Goal: Task Accomplishment & Management: Manage account settings

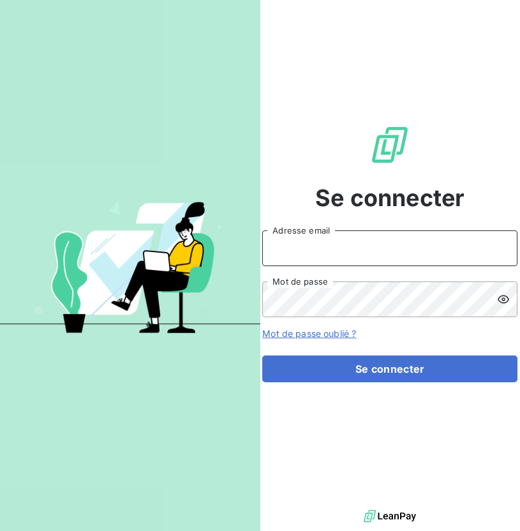
type input "louise.hager@equilibre-france-ergonomie.fr"
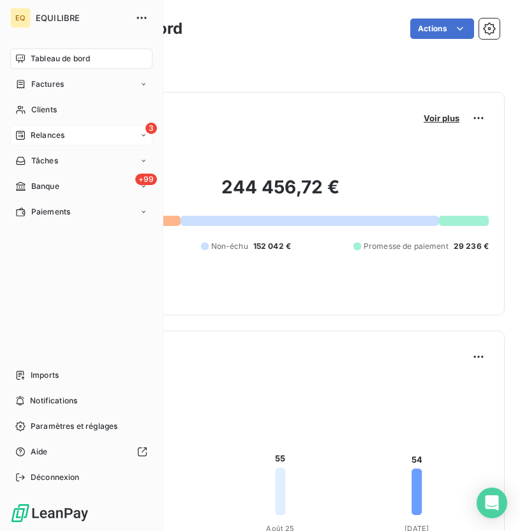
click at [54, 138] on span "Relances" at bounding box center [48, 135] width 34 height 11
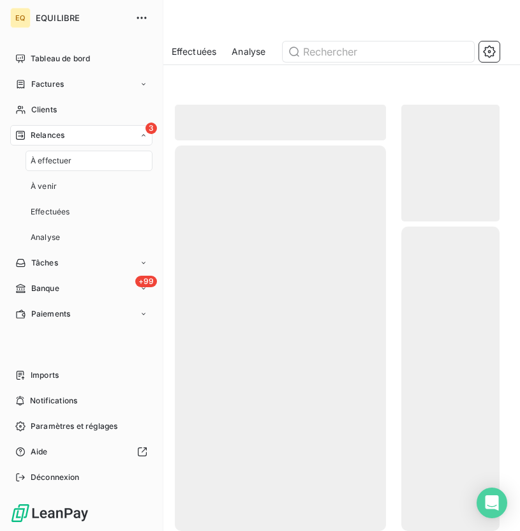
scroll to position [406, 98]
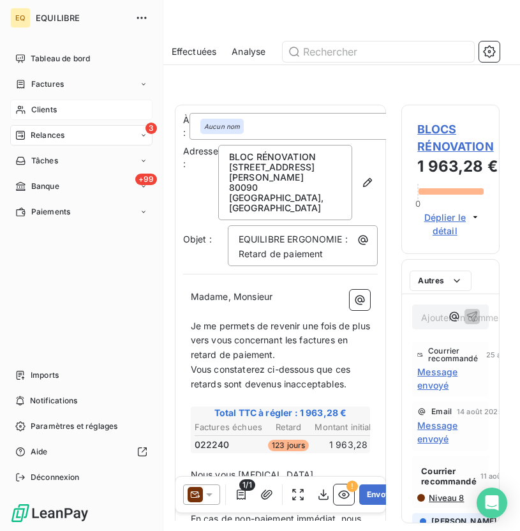
click at [45, 100] on div "Clients" at bounding box center [81, 110] width 142 height 20
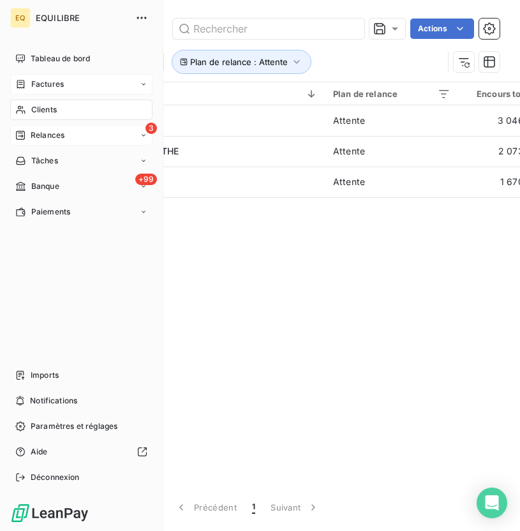
click at [36, 84] on span "Factures" at bounding box center [47, 84] width 33 height 11
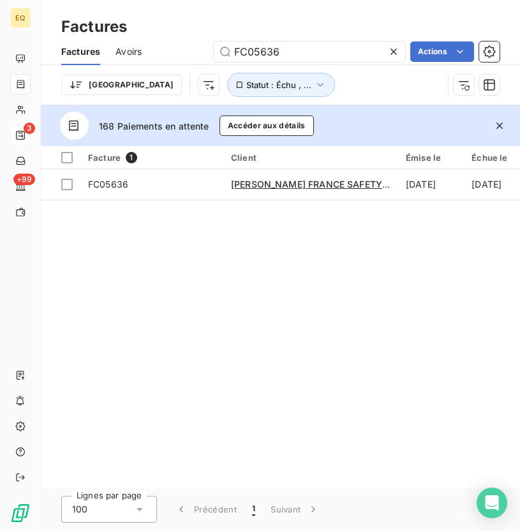
click at [394, 49] on icon at bounding box center [394, 52] width 6 height 6
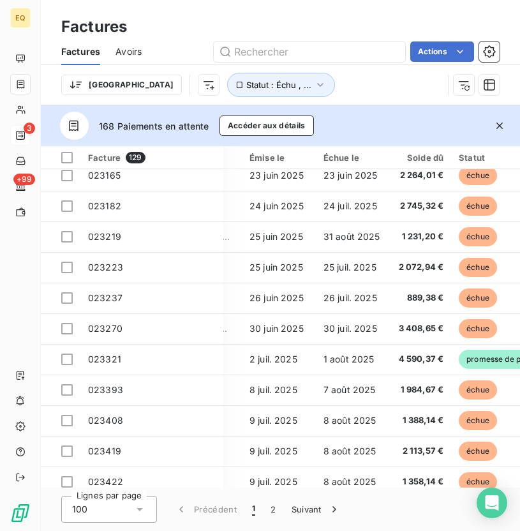
scroll to position [197, 156]
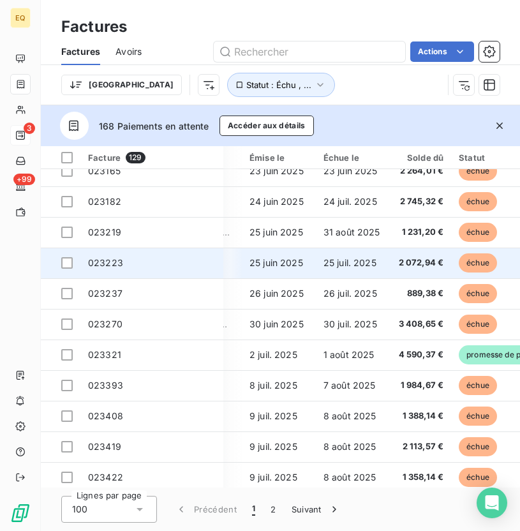
click at [109, 266] on span "023223" at bounding box center [105, 262] width 35 height 11
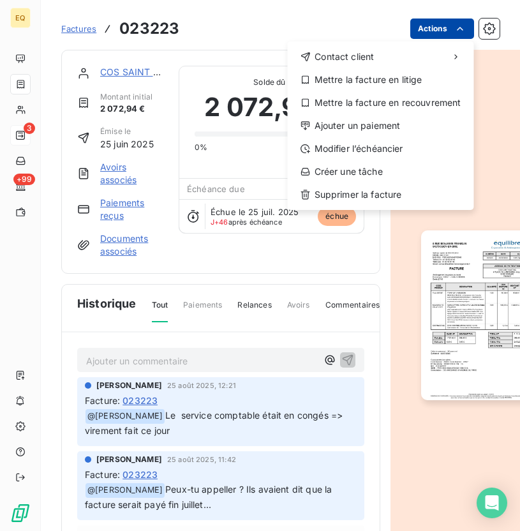
click at [450, 30] on html "EQ 3 +99 Factures 023223 Actions Contact client Mettre la facture en litige Met…" at bounding box center [260, 265] width 520 height 531
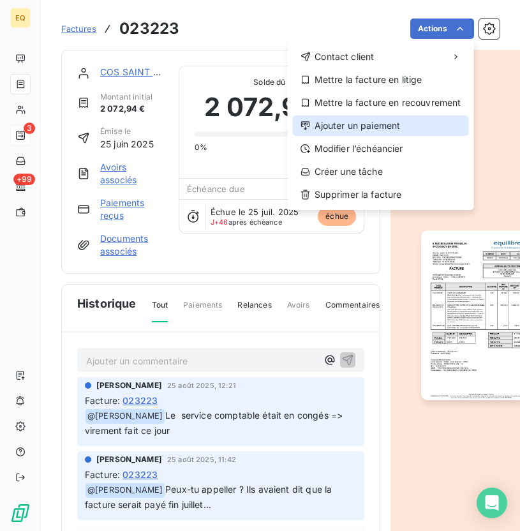
click at [353, 128] on div "Ajouter un paiement" at bounding box center [381, 126] width 176 height 20
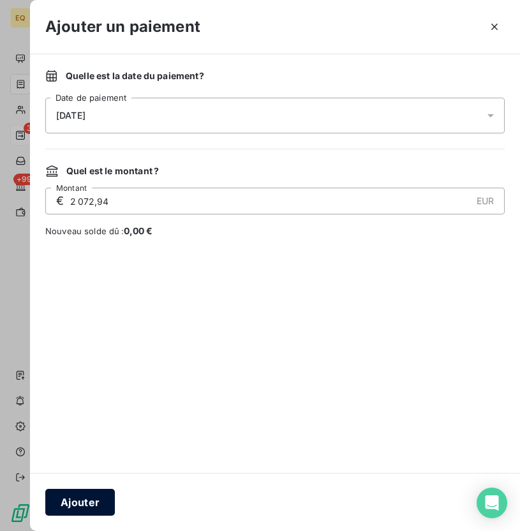
click at [77, 494] on button "Ajouter" at bounding box center [80, 502] width 70 height 27
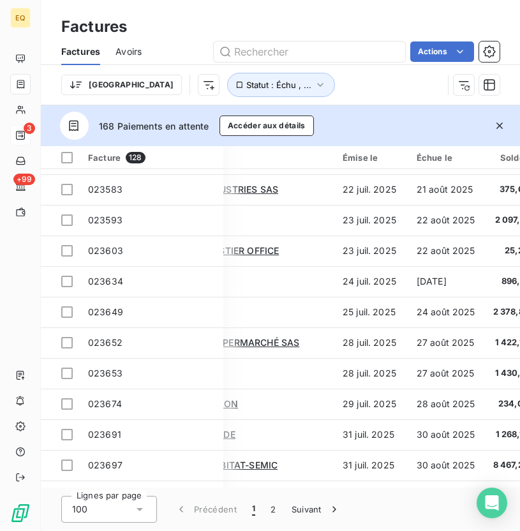
scroll to position [734, 63]
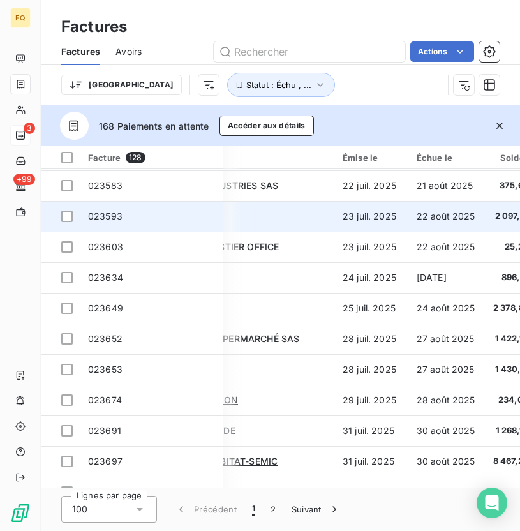
click at [121, 218] on span "023593" at bounding box center [152, 216] width 128 height 13
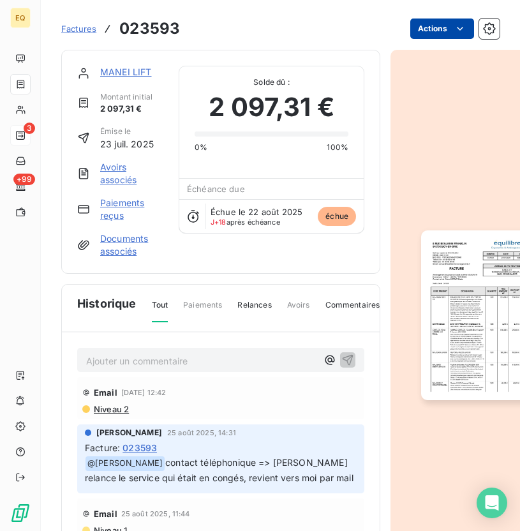
click at [428, 34] on html "EQ 3 +99 Factures 023593 Actions MANEI LIFT Montant initial 2 097,31 € Émise le…" at bounding box center [260, 265] width 520 height 531
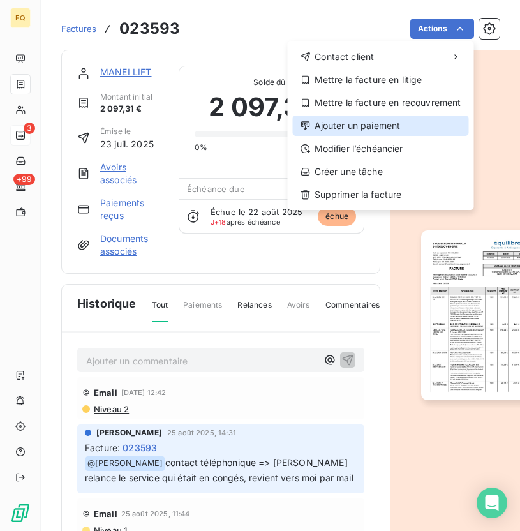
click at [340, 129] on div "Ajouter un paiement" at bounding box center [381, 126] width 176 height 20
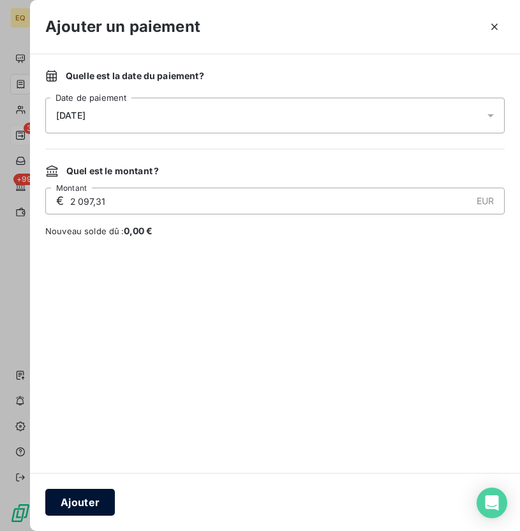
click at [73, 503] on button "Ajouter" at bounding box center [80, 502] width 70 height 27
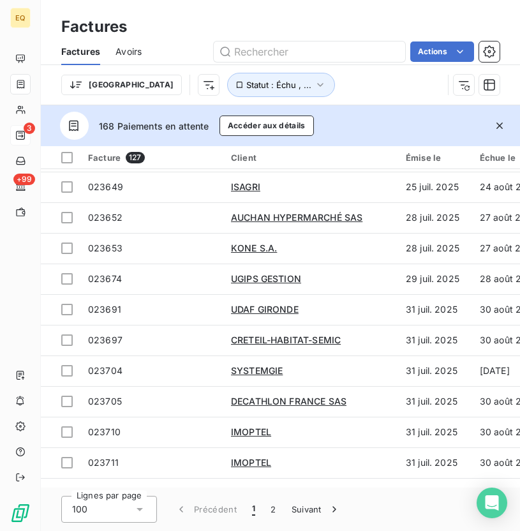
scroll to position [827, 0]
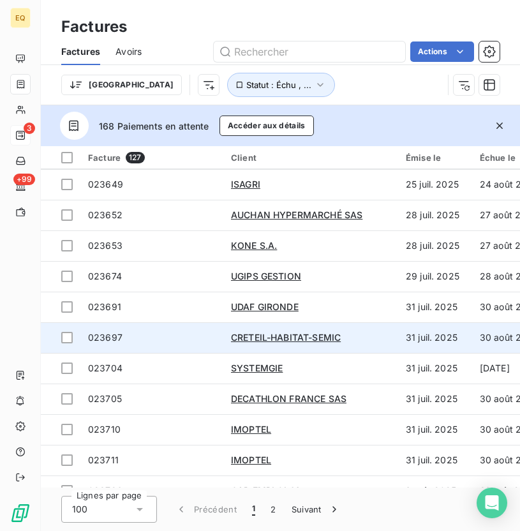
click at [111, 336] on span "023697" at bounding box center [105, 337] width 34 height 11
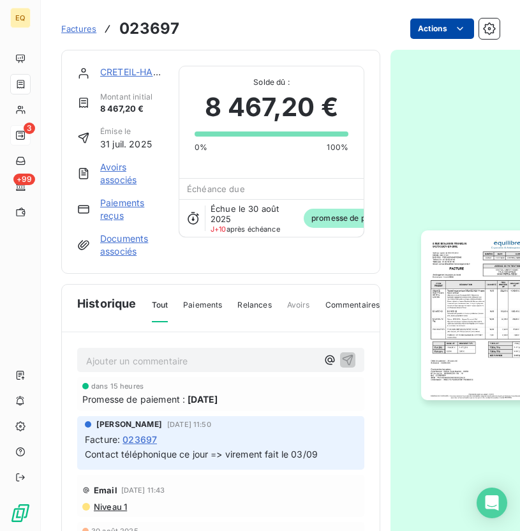
click at [453, 30] on html "EQ 3 +99 Factures 023697 Actions CRETEIL-HABITAT-SEMIC Montant initial 8 467,20…" at bounding box center [260, 265] width 520 height 531
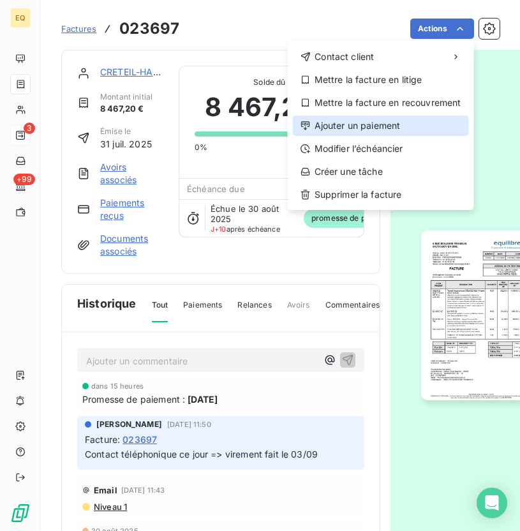
click at [359, 130] on div "Ajouter un paiement" at bounding box center [381, 126] width 176 height 20
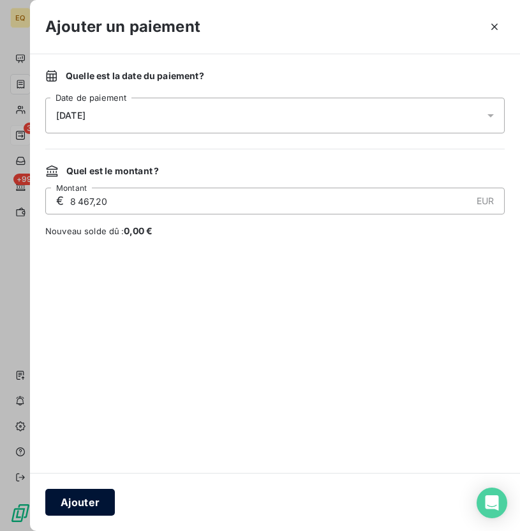
click at [78, 505] on button "Ajouter" at bounding box center [80, 502] width 70 height 27
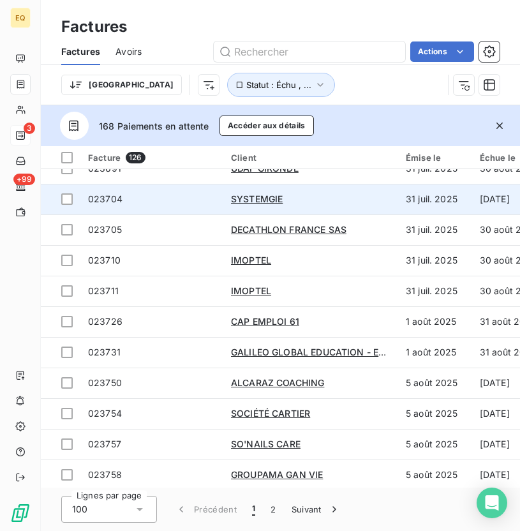
scroll to position [967, 0]
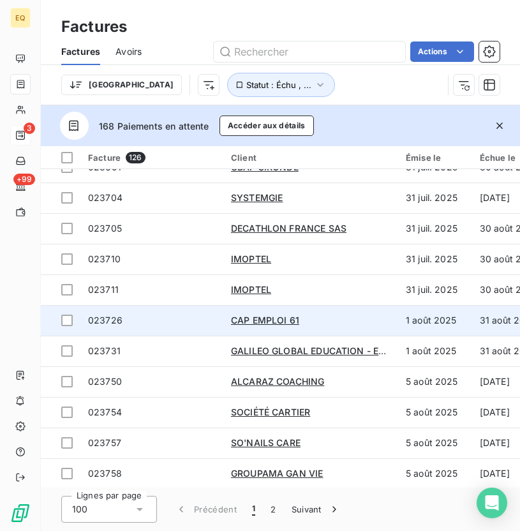
click at [113, 315] on span "023726" at bounding box center [105, 320] width 34 height 11
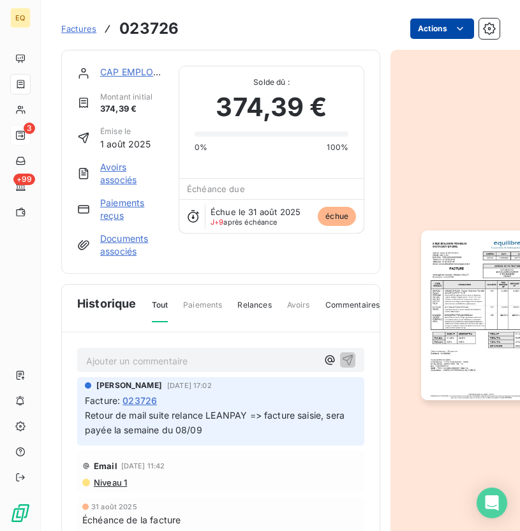
click at [449, 20] on html "EQ 3 +99 Factures 023726 Actions CAP EMPLOI 61 Montant initial 374,39 € Émise l…" at bounding box center [260, 265] width 520 height 531
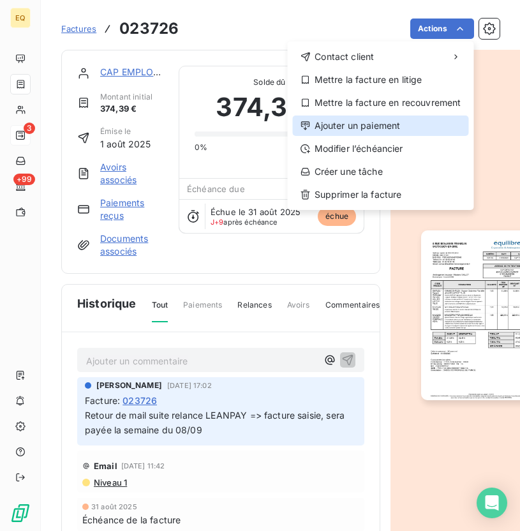
click at [355, 126] on div "Ajouter un paiement" at bounding box center [381, 126] width 176 height 20
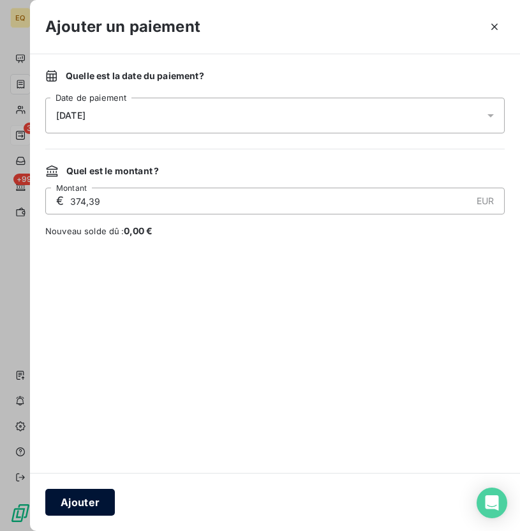
click at [75, 499] on button "Ajouter" at bounding box center [80, 502] width 70 height 27
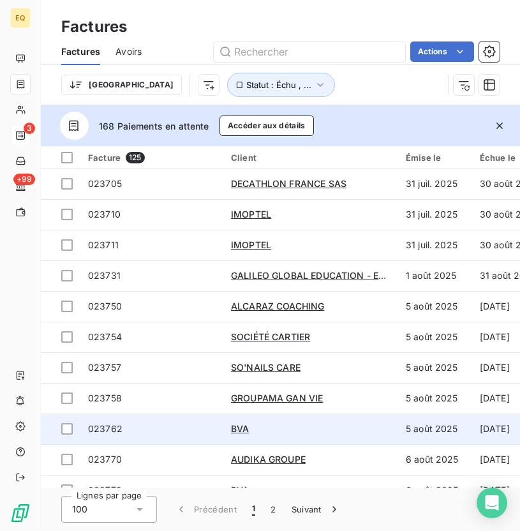
scroll to position [1004, 0]
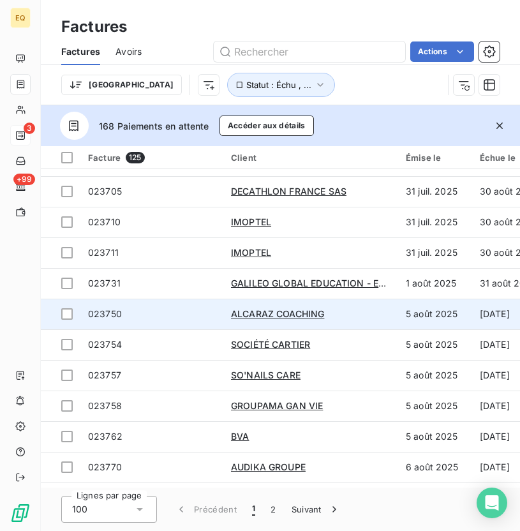
click at [123, 313] on span "023750" at bounding box center [152, 314] width 128 height 13
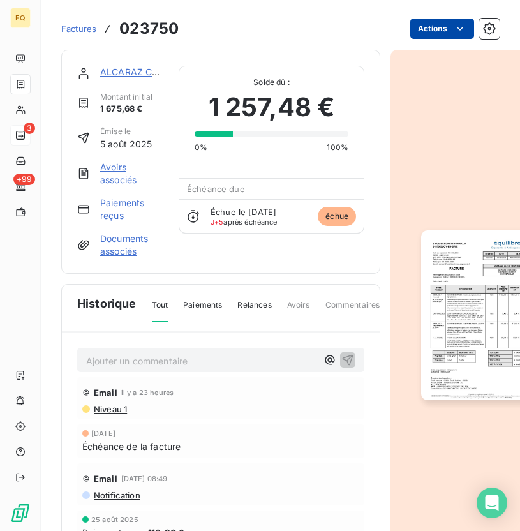
click at [444, 29] on html "EQ 3 +99 Factures 023750 Actions ALCARAZ COACHING Montant initial 1 675,68 € Ém…" at bounding box center [260, 265] width 520 height 531
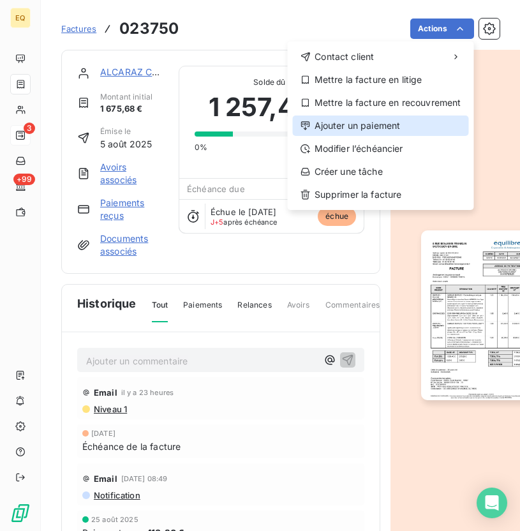
click at [361, 130] on div "Ajouter un paiement" at bounding box center [381, 126] width 176 height 20
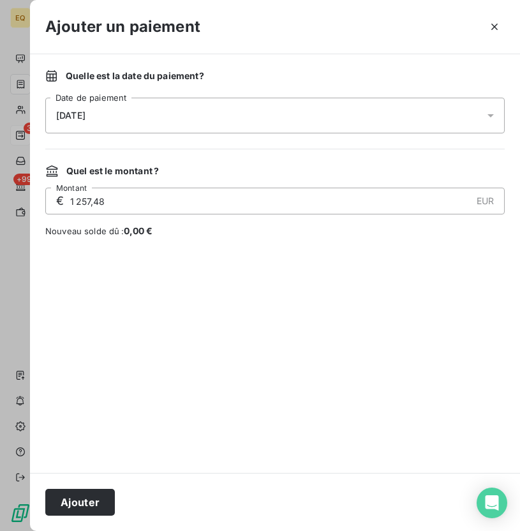
click at [146, 530] on div "Ajouter" at bounding box center [275, 502] width 490 height 58
click at [79, 512] on button "Ajouter" at bounding box center [80, 502] width 70 height 27
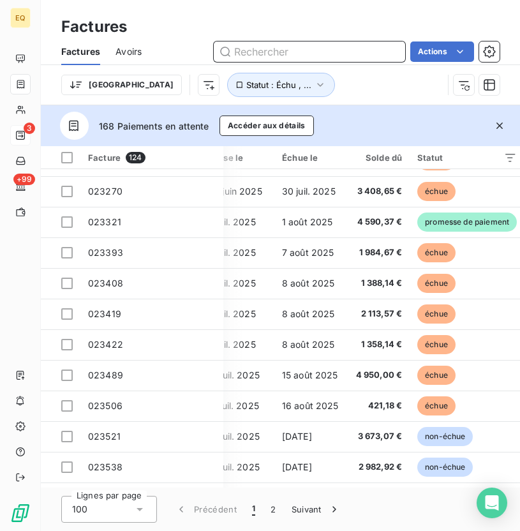
scroll to position [1087, 198]
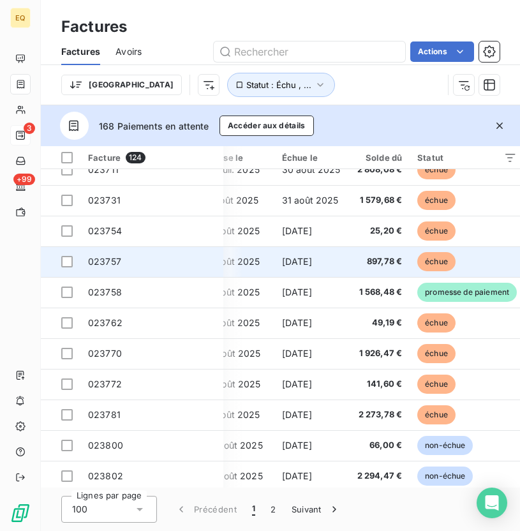
click at [93, 259] on span "023757" at bounding box center [104, 261] width 33 height 11
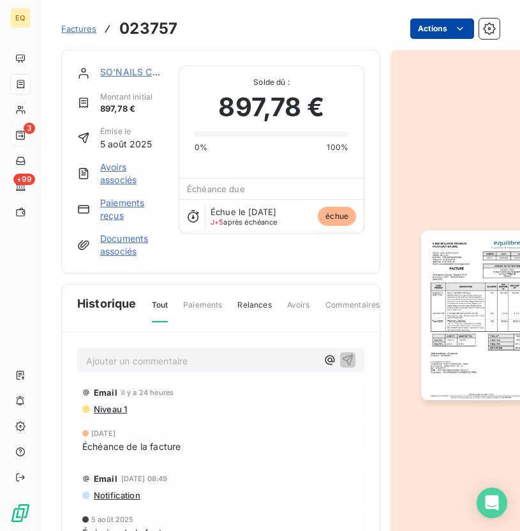
click at [448, 29] on html "EQ 3 +99 Factures 023757 Actions SO'NAILS CARE Montant initial 897,78 € Émise l…" at bounding box center [260, 265] width 520 height 531
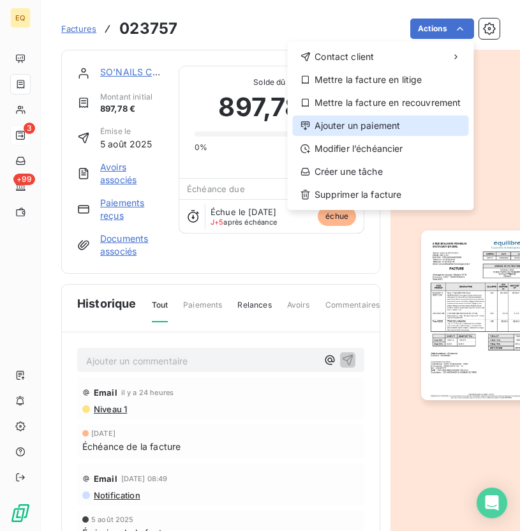
click at [366, 128] on div "Ajouter un paiement" at bounding box center [381, 126] width 176 height 20
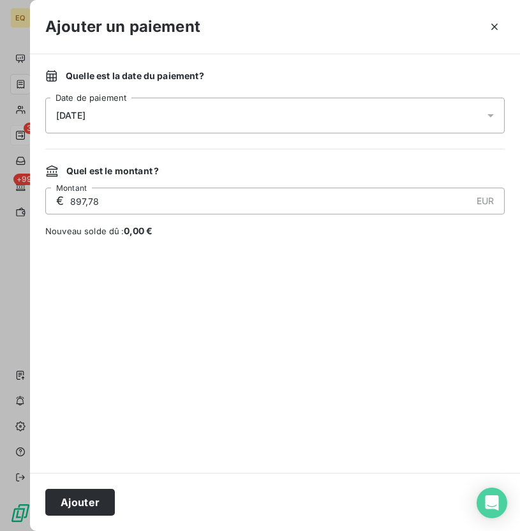
click at [130, 200] on input "897,78" at bounding box center [270, 201] width 402 height 26
type input "129,42"
click at [82, 509] on button "Ajouter" at bounding box center [80, 502] width 70 height 27
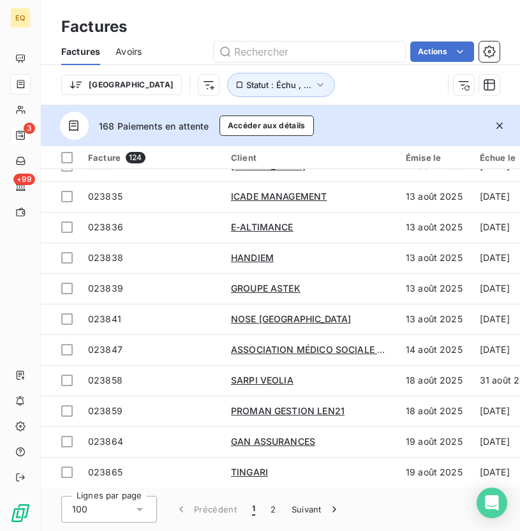
scroll to position [1536, 0]
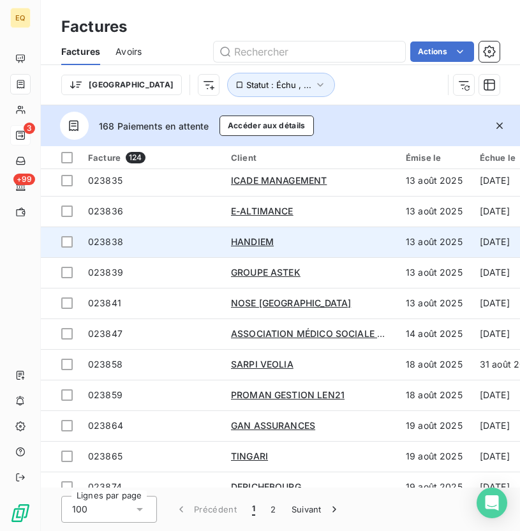
click at [105, 241] on span "023838" at bounding box center [105, 241] width 35 height 11
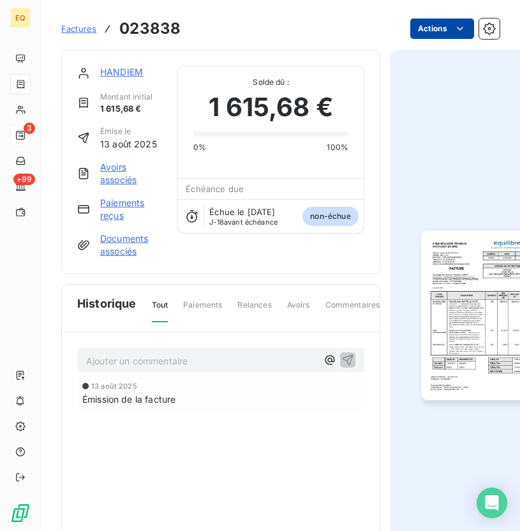
click at [450, 29] on html "EQ 3 +99 Factures 023838 Actions HANDIEM Montant initial 1 615,68 € Émise le 13…" at bounding box center [260, 265] width 520 height 531
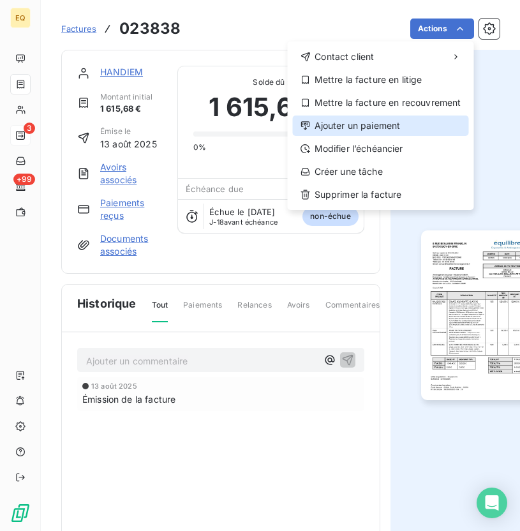
click at [370, 125] on div "Ajouter un paiement" at bounding box center [381, 126] width 176 height 20
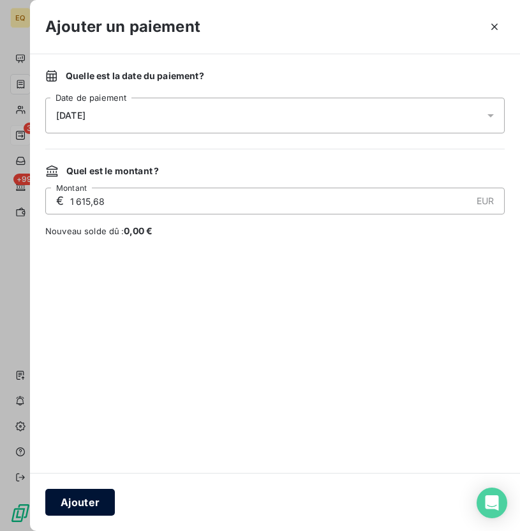
click at [91, 506] on button "Ajouter" at bounding box center [80, 502] width 70 height 27
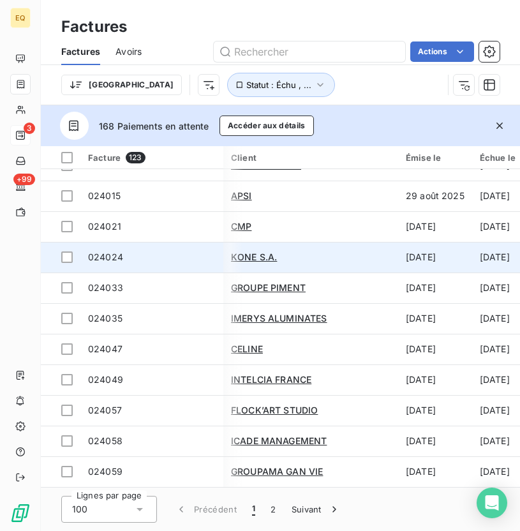
scroll to position [2751, 144]
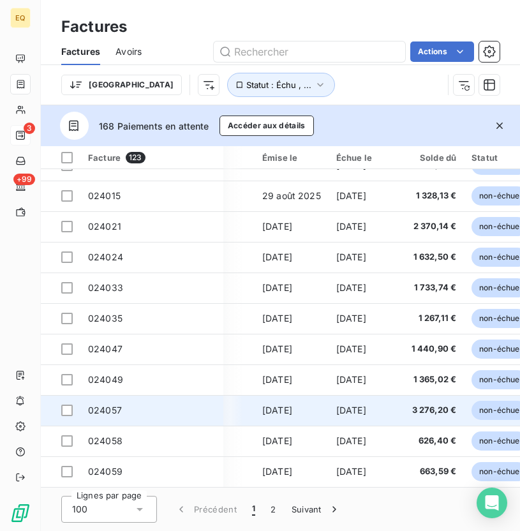
click at [119, 405] on span "024057" at bounding box center [105, 410] width 34 height 11
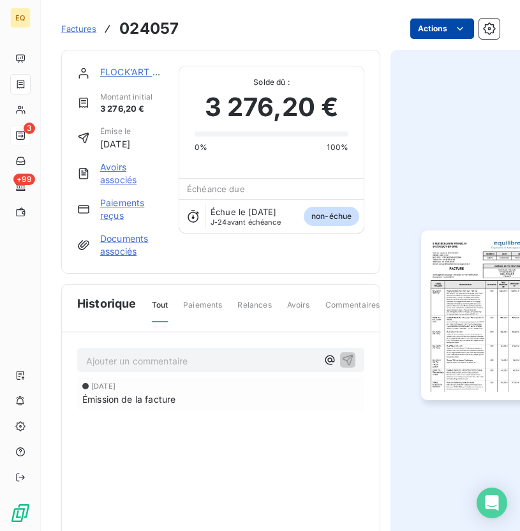
click at [453, 26] on html "EQ 3 +99 Factures 024057 Actions FLOCK’ART STUDIO Montant initial 3 276,20 € Ém…" at bounding box center [260, 265] width 520 height 531
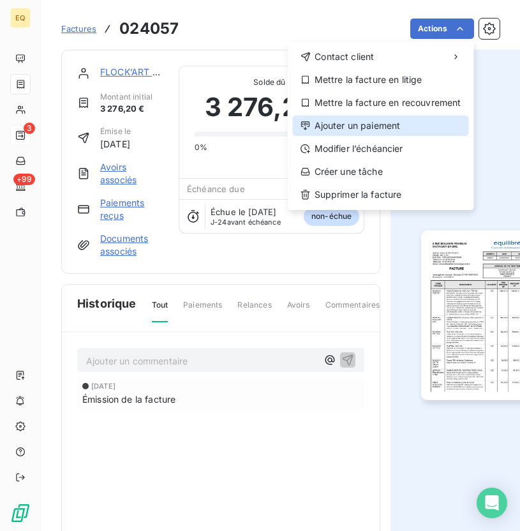
click at [356, 128] on div "Ajouter un paiement" at bounding box center [381, 126] width 176 height 20
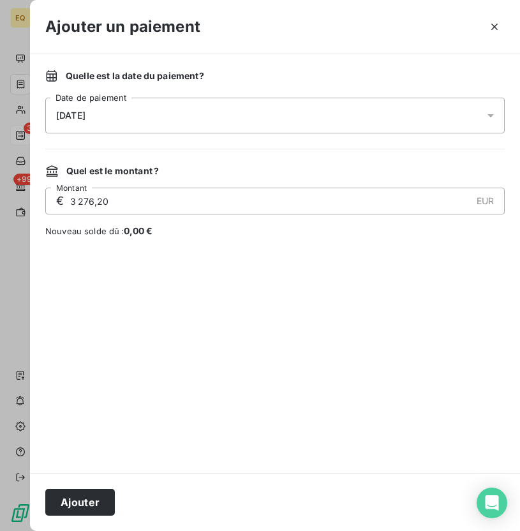
click at [145, 201] on input "3 276,20" at bounding box center [270, 201] width 402 height 26
drag, startPoint x: 114, startPoint y: 203, endPoint x: 14, endPoint y: 196, distance: 99.8
click at [14, 530] on div "Ajouter un paiement Quelle est la date du paiement ? 09/09/2025 Date de paiemen…" at bounding box center [260, 531] width 520 height 0
click at [74, 199] on input "83,80" at bounding box center [270, 201] width 402 height 26
drag, startPoint x: 96, startPoint y: 198, endPoint x: 50, endPoint y: 197, distance: 46.0
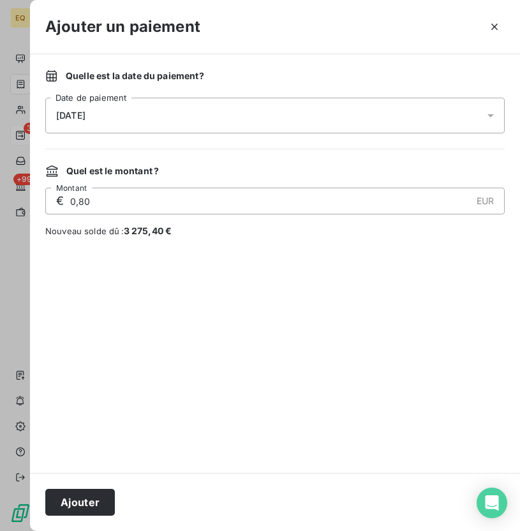
click at [50, 197] on div "€ 0,80 EUR Montant" at bounding box center [275, 201] width 460 height 27
click at [113, 204] on input "82,80" at bounding box center [270, 201] width 402 height 26
click at [94, 202] on input "983,00" at bounding box center [270, 201] width 402 height 26
click at [111, 200] on input "983,00" at bounding box center [270, 201] width 402 height 26
type input "982,80"
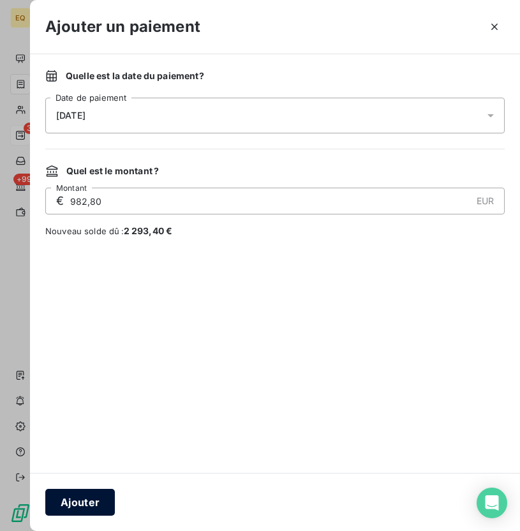
click at [83, 508] on button "Ajouter" at bounding box center [80, 502] width 70 height 27
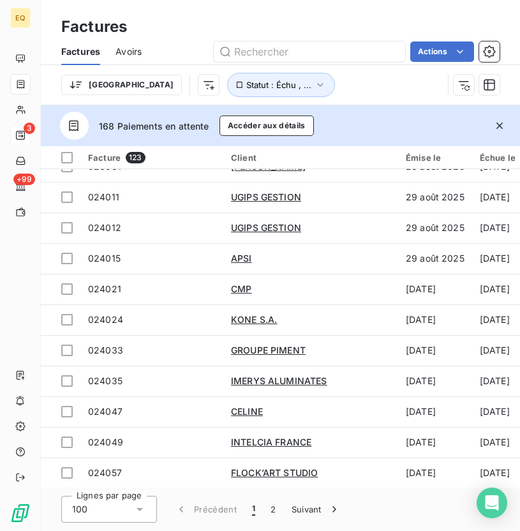
scroll to position [2751, 0]
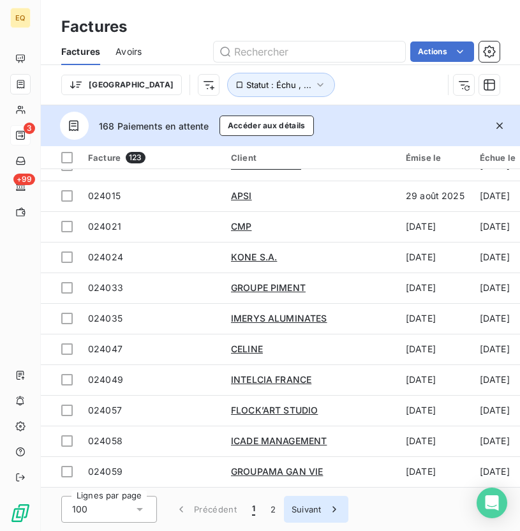
click at [301, 509] on button "Suivant" at bounding box center [316, 509] width 64 height 27
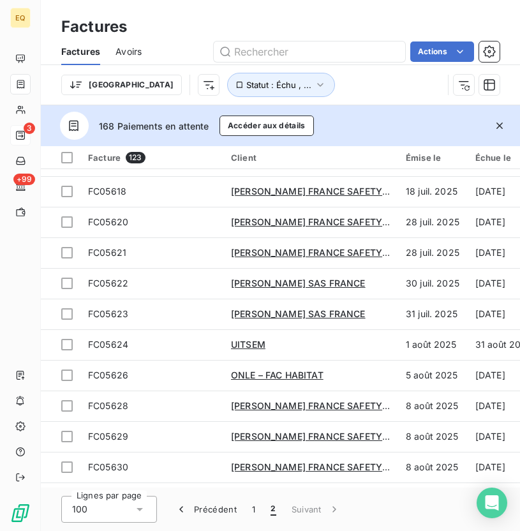
scroll to position [391, 0]
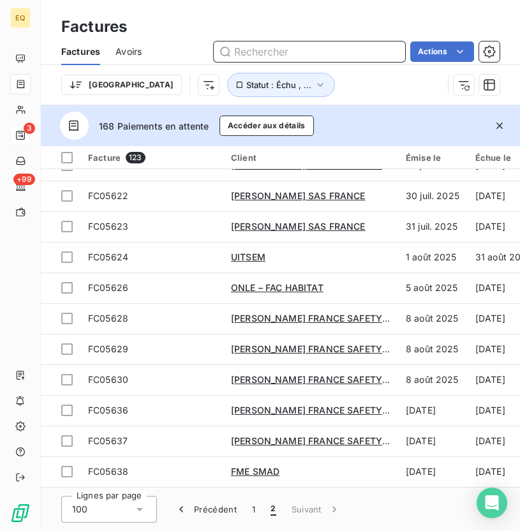
click at [251, 52] on input "text" at bounding box center [309, 51] width 191 height 20
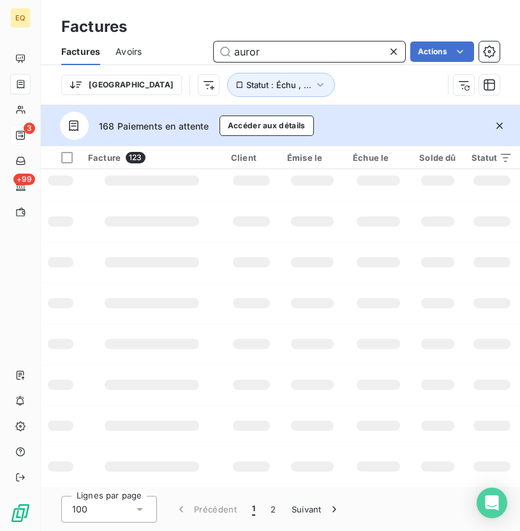
scroll to position [0, 0]
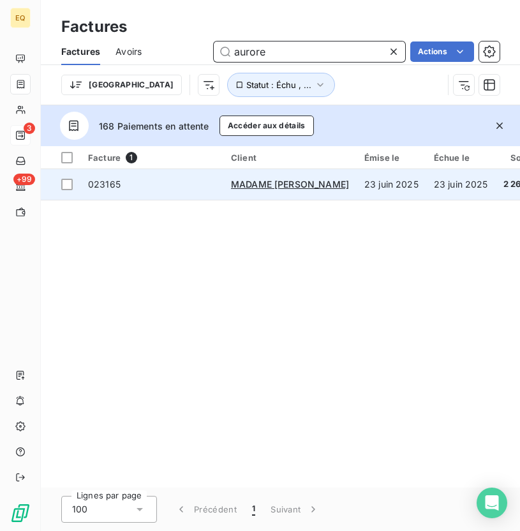
type input "aurore"
click at [130, 187] on span "023165" at bounding box center [152, 184] width 128 height 13
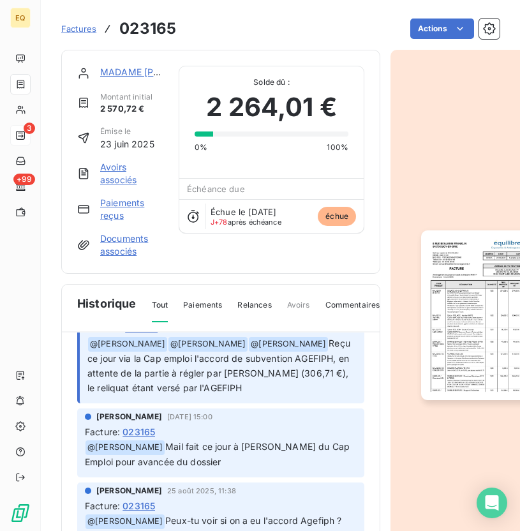
scroll to position [90, 0]
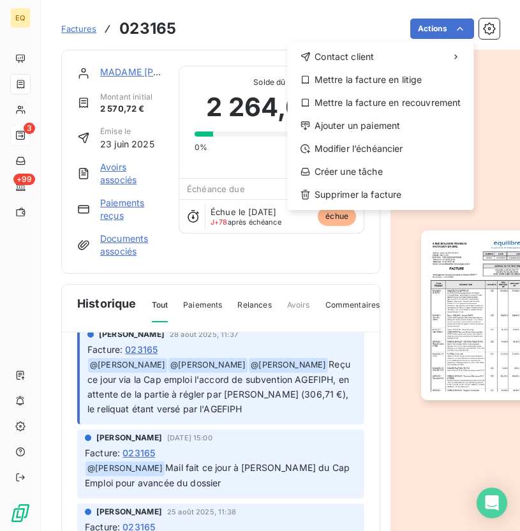
click at [116, 73] on html "EQ 3 +99 Factures 023165 Actions Contact client Mettre la facture en litige Met…" at bounding box center [260, 265] width 520 height 531
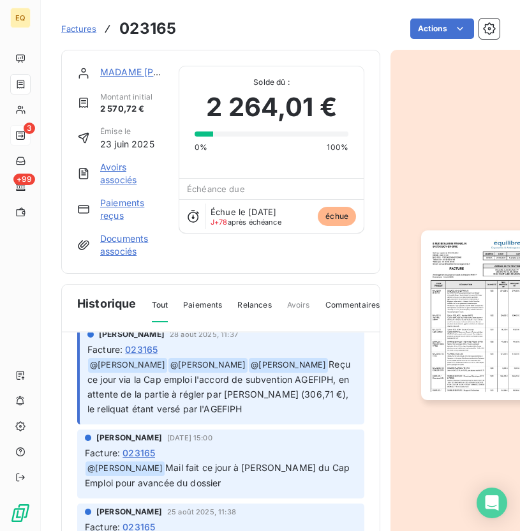
click at [126, 71] on link "MADAME [PERSON_NAME]" at bounding box center [159, 71] width 119 height 11
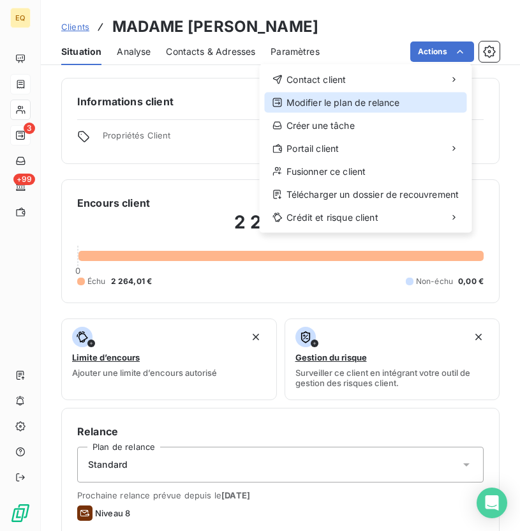
click at [336, 103] on div "Modifier le plan de relance" at bounding box center [366, 103] width 202 height 20
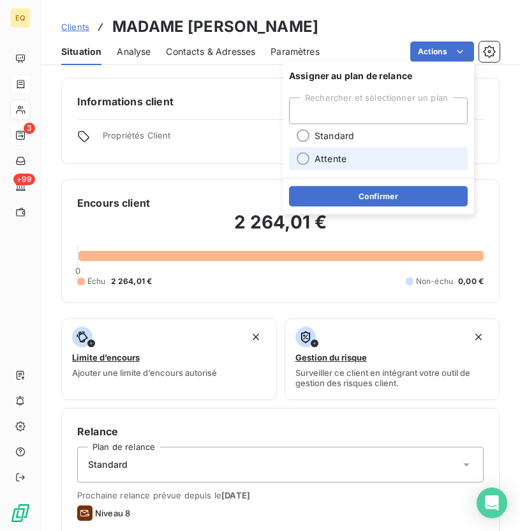
click at [304, 159] on div at bounding box center [303, 159] width 13 height 13
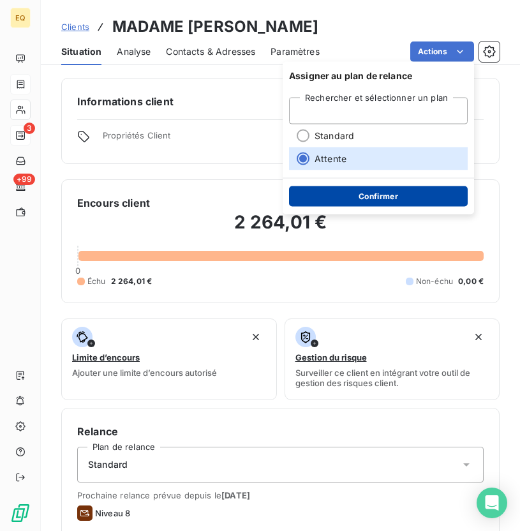
click at [347, 199] on button "Confirmer" at bounding box center [378, 196] width 179 height 20
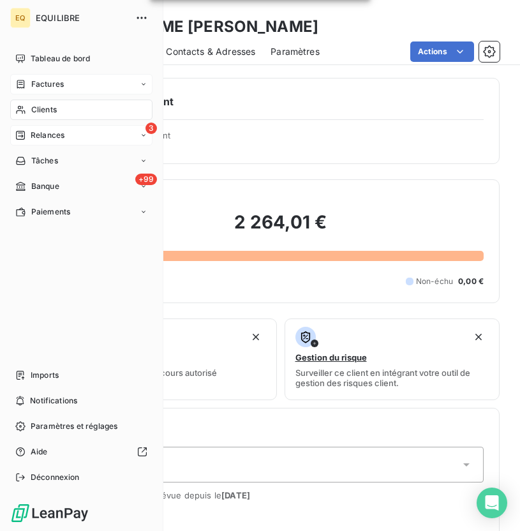
click at [54, 115] on span "Clients" at bounding box center [44, 109] width 26 height 11
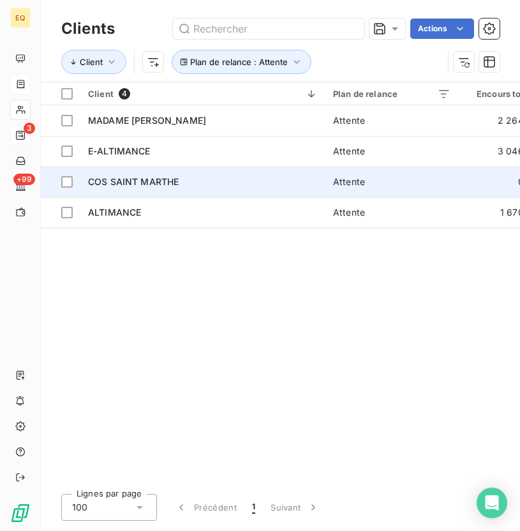
click at [245, 177] on div "COS SAINT MARTHE" at bounding box center [203, 182] width 230 height 13
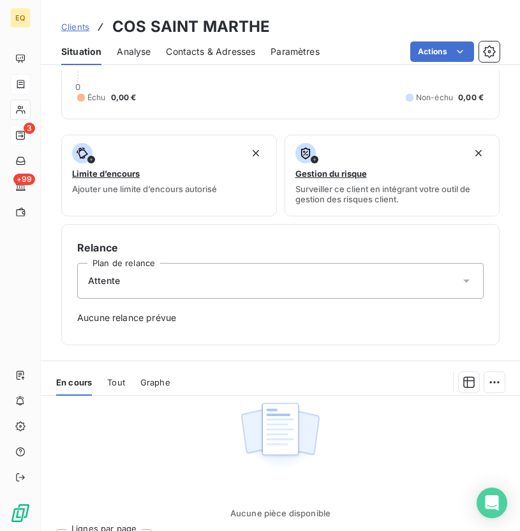
scroll to position [185, 0]
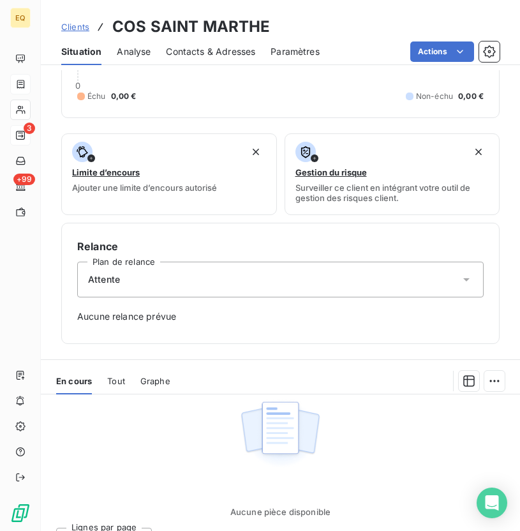
click at [289, 275] on div "Attente" at bounding box center [280, 280] width 407 height 36
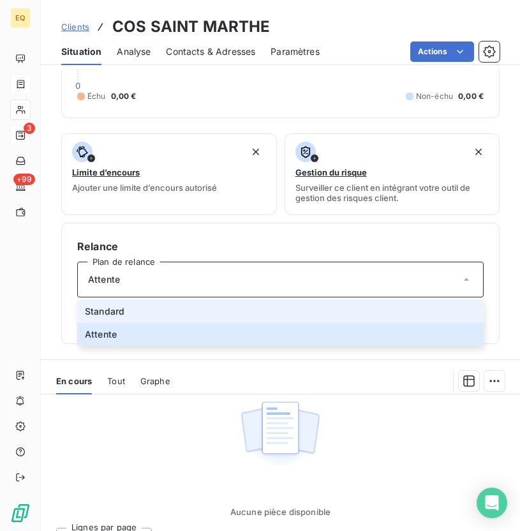
click at [154, 308] on li "Standard" at bounding box center [280, 311] width 407 height 23
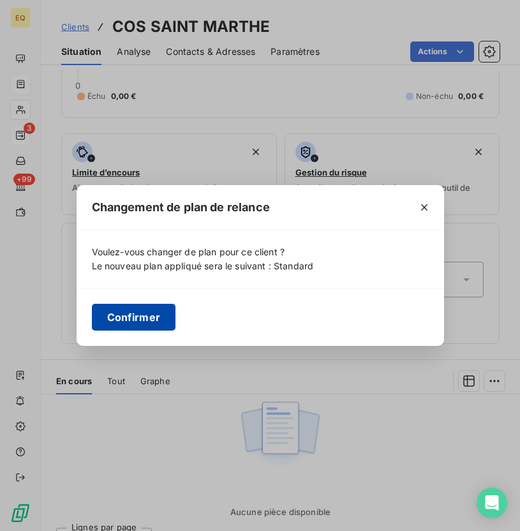
click at [146, 314] on button "Confirmer" at bounding box center [134, 317] width 84 height 27
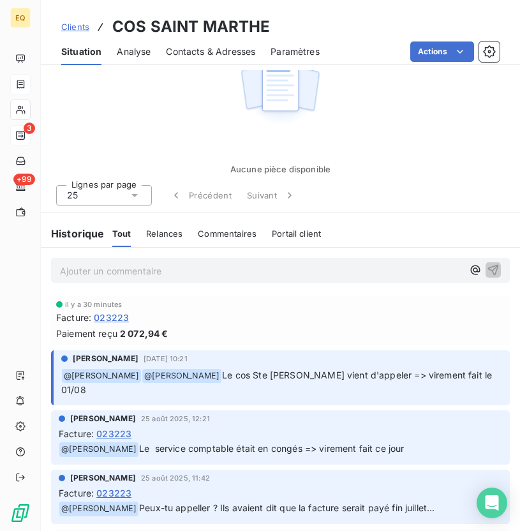
scroll to position [33, 0]
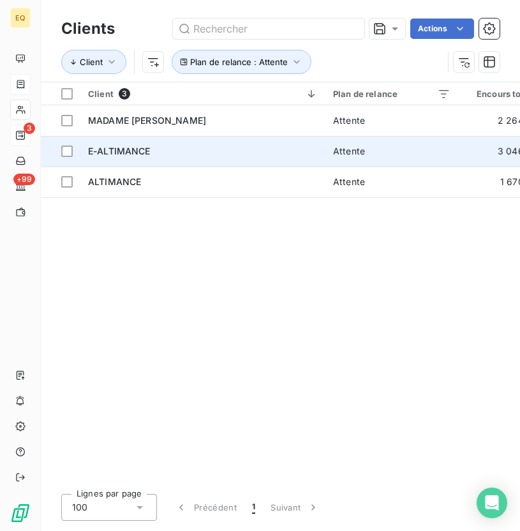
click at [188, 161] on td "E-ALTIMANCE" at bounding box center [202, 151] width 245 height 31
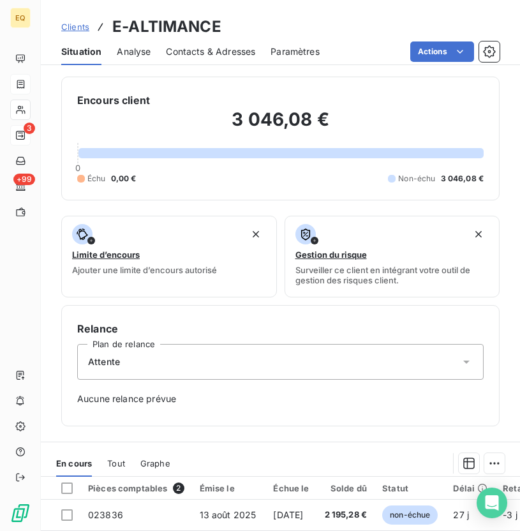
scroll to position [70, 0]
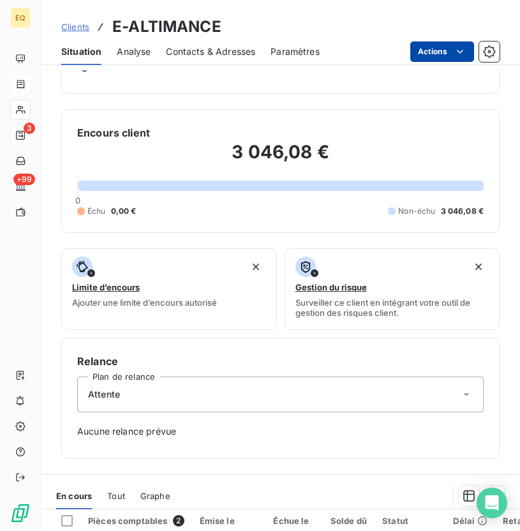
click at [451, 56] on html "EQ 3 +99 Clients E-ALTIMANCE Situation Analyse Contacts & Adresses Paramètres A…" at bounding box center [260, 265] width 520 height 531
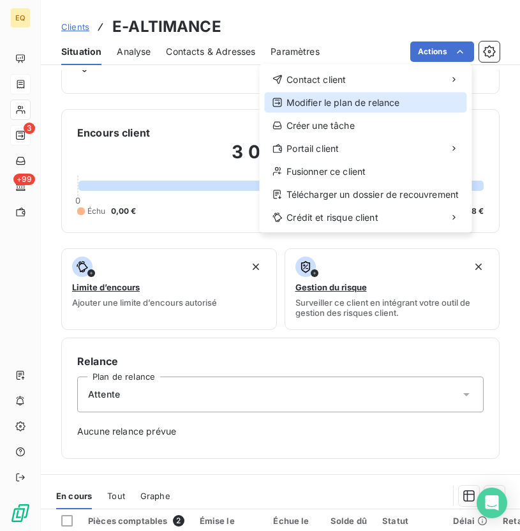
click at [330, 111] on div "Modifier le plan de relance" at bounding box center [366, 103] width 202 height 20
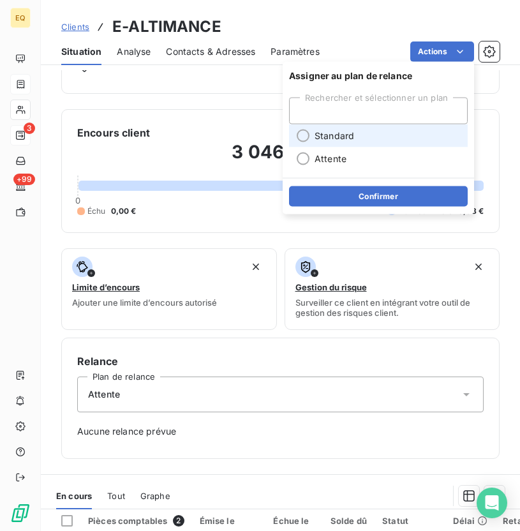
click at [328, 135] on span "Standard" at bounding box center [335, 136] width 40 height 13
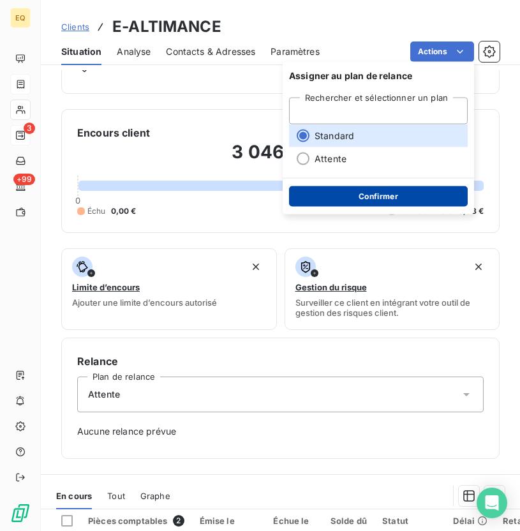
click at [353, 192] on button "Confirmer" at bounding box center [378, 196] width 179 height 20
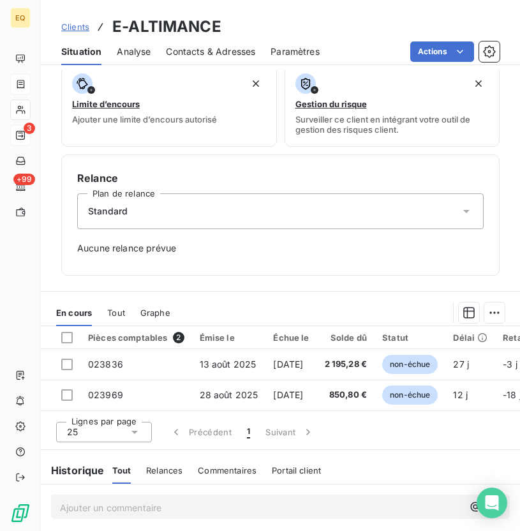
scroll to position [166, 0]
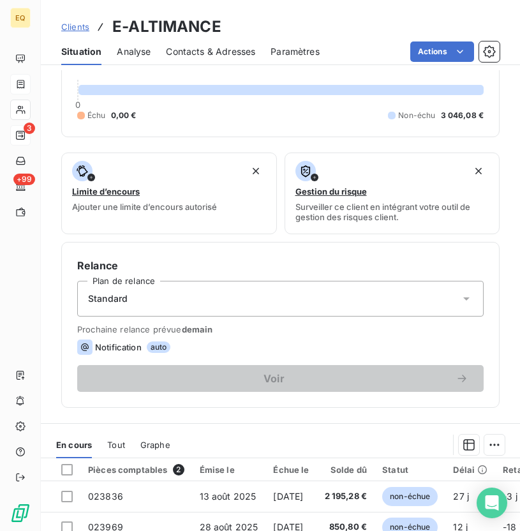
click at [78, 31] on span "Clients" at bounding box center [75, 27] width 28 height 10
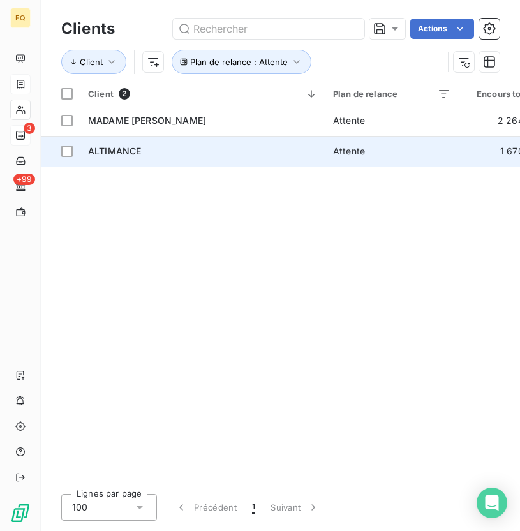
click at [141, 153] on div "ALTIMANCE" at bounding box center [203, 151] width 230 height 13
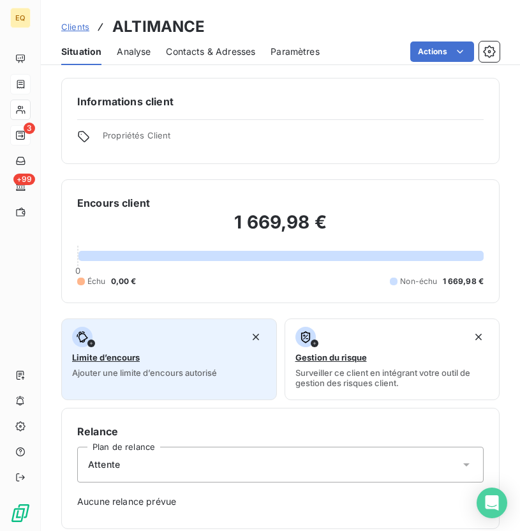
scroll to position [333, 0]
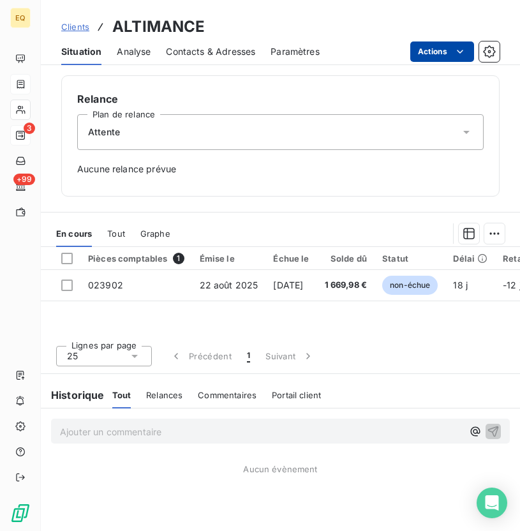
click at [449, 52] on html "EQ 3 +99 Clients ALTIMANCE Situation Analyse Contacts & Adresses Paramètres Act…" at bounding box center [260, 265] width 520 height 531
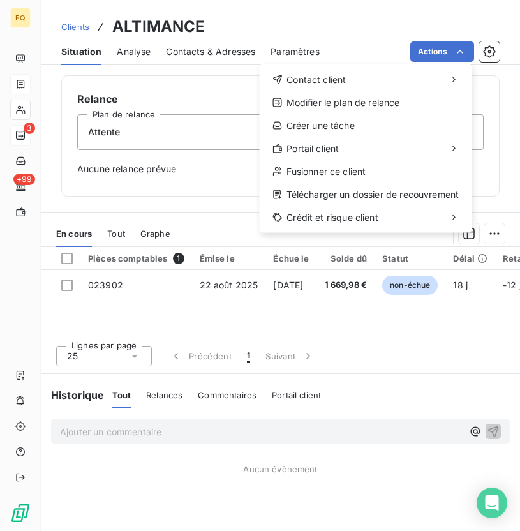
click at [206, 145] on html "EQ 3 +99 Clients ALTIMANCE Situation Analyse Contacts & Adresses Paramètres Act…" at bounding box center [260, 265] width 520 height 531
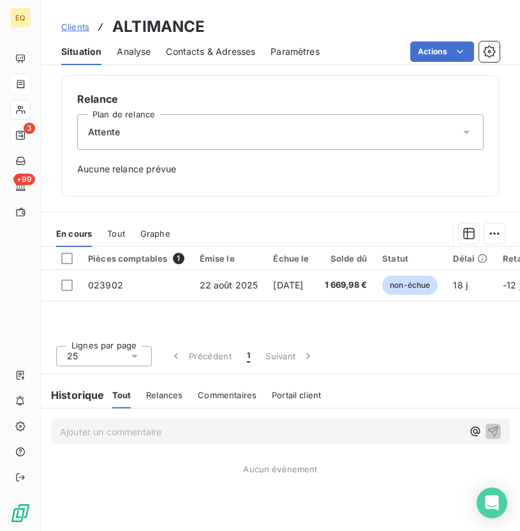
click at [167, 133] on div "Attente" at bounding box center [280, 132] width 407 height 36
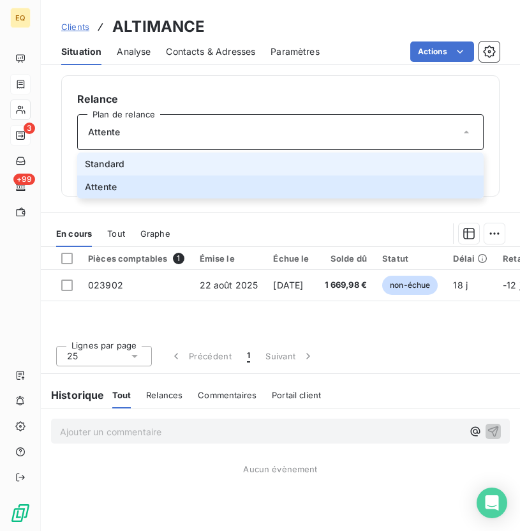
click at [160, 160] on li "Standard" at bounding box center [280, 164] width 407 height 23
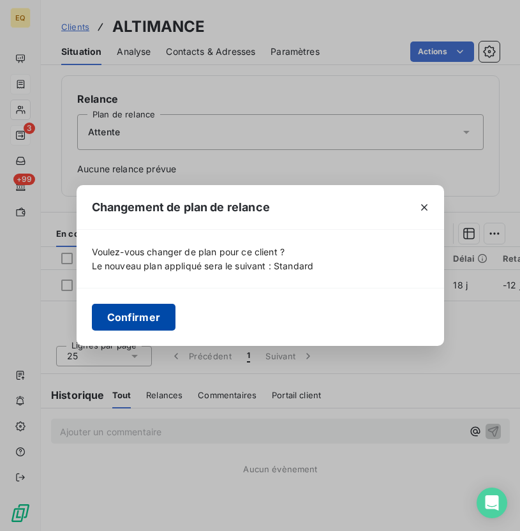
click at [142, 310] on button "Confirmer" at bounding box center [134, 317] width 84 height 27
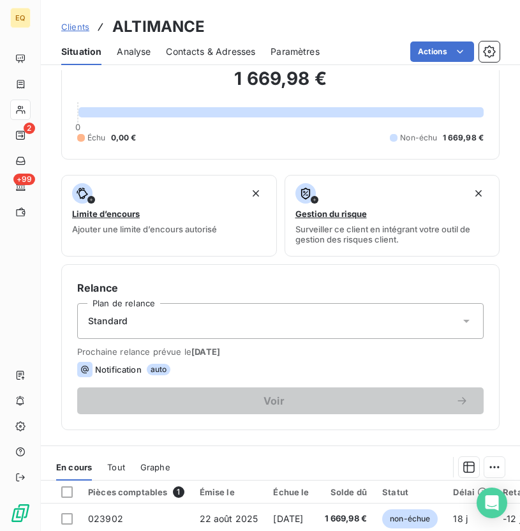
scroll to position [161, 0]
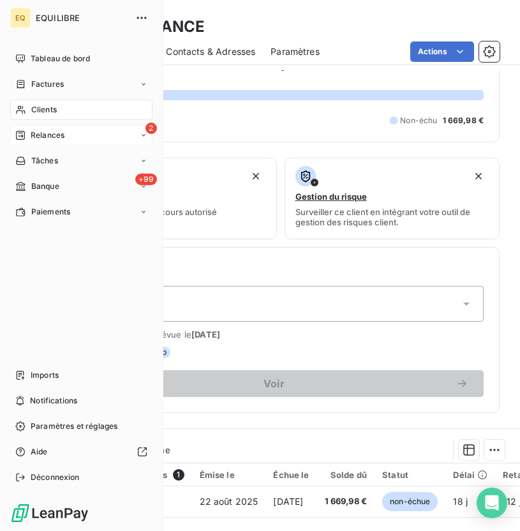
click at [11, 142] on div "2 Relances" at bounding box center [81, 135] width 142 height 20
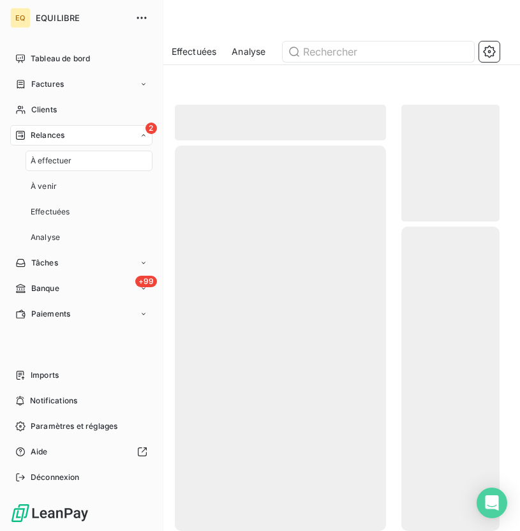
scroll to position [406, 98]
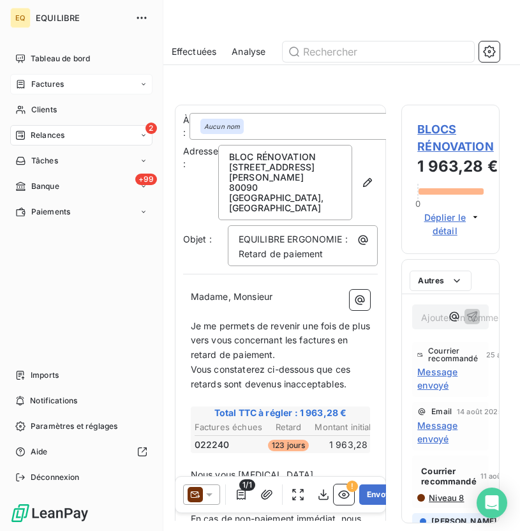
click at [56, 90] on div "Factures" at bounding box center [81, 84] width 142 height 20
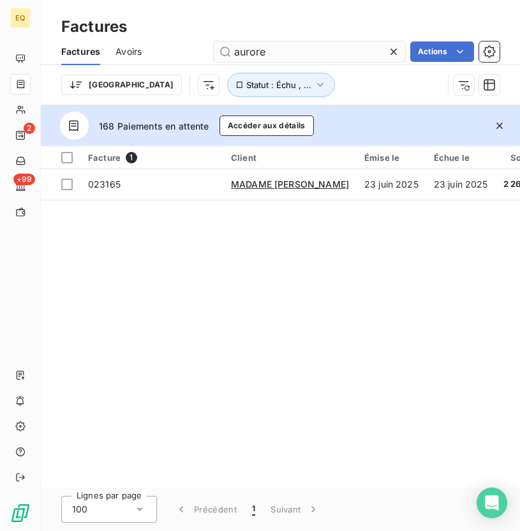
drag, startPoint x: 274, startPoint y: 50, endPoint x: 213, endPoint y: 50, distance: 60.6
click at [214, 50] on input "aurore" at bounding box center [309, 51] width 191 height 20
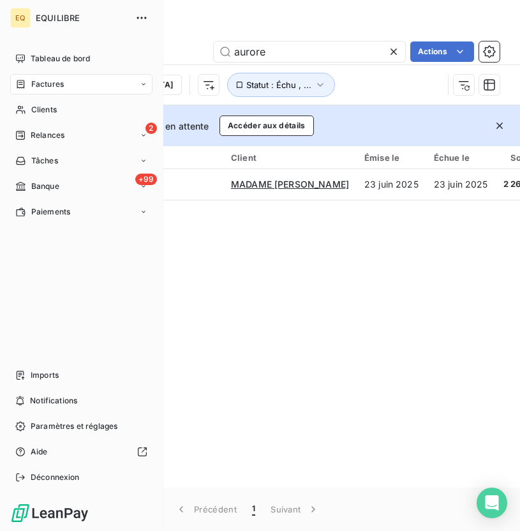
click at [45, 84] on span "Factures" at bounding box center [47, 84] width 33 height 11
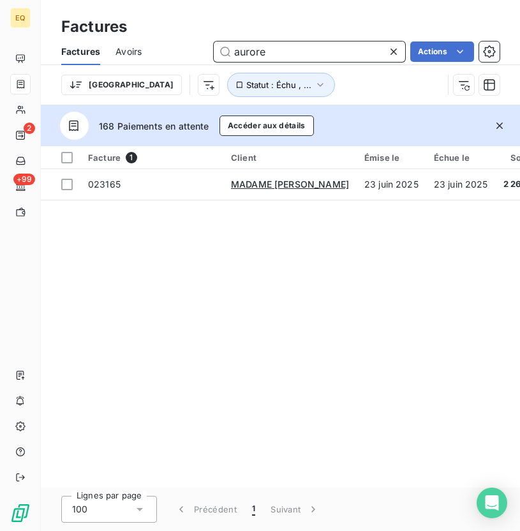
drag, startPoint x: 264, startPoint y: 50, endPoint x: 192, endPoint y: 44, distance: 71.7
click at [192, 44] on div "aurore Actions" at bounding box center [328, 51] width 343 height 20
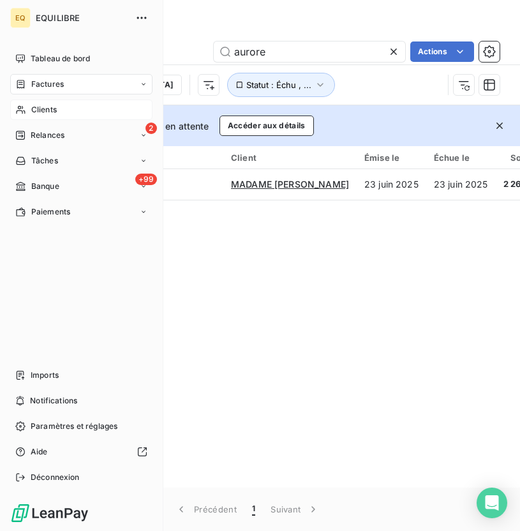
click at [32, 101] on div "Clients" at bounding box center [81, 110] width 142 height 20
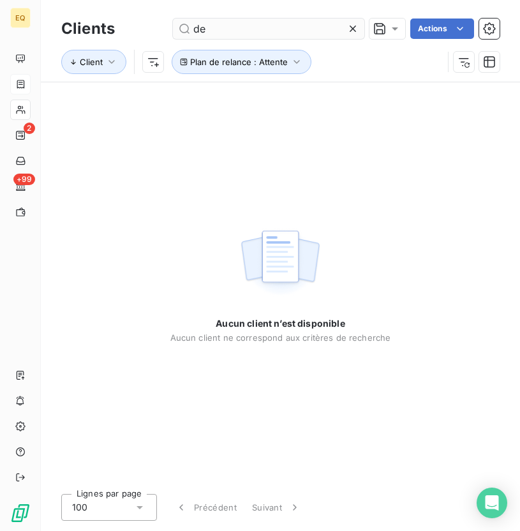
type input "d"
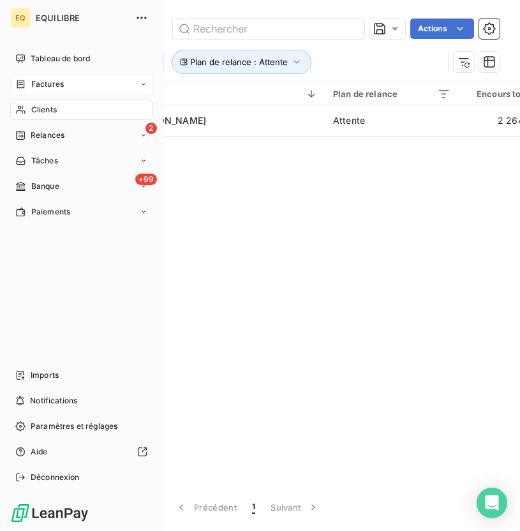
click at [24, 80] on icon at bounding box center [20, 84] width 11 height 10
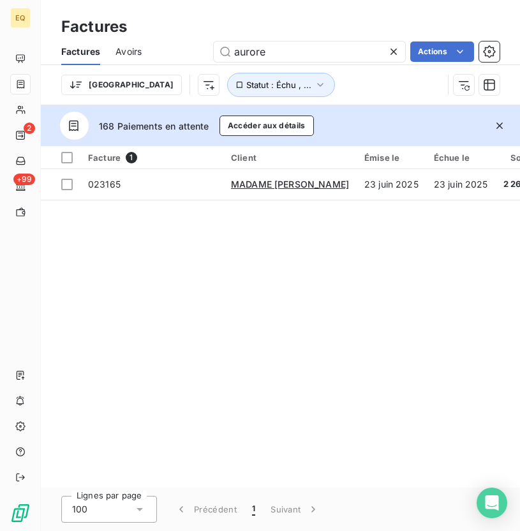
drag, startPoint x: 277, startPoint y: 58, endPoint x: 201, endPoint y: 43, distance: 77.4
click at [201, 43] on div "aurore Actions" at bounding box center [328, 51] width 343 height 20
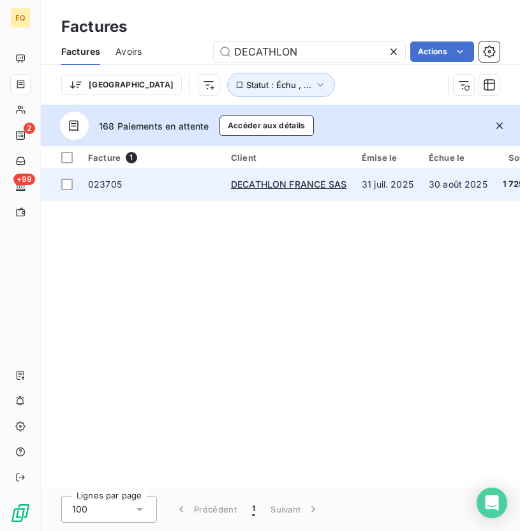
type input "DECATHLON"
click at [133, 188] on span "023705" at bounding box center [152, 184] width 128 height 13
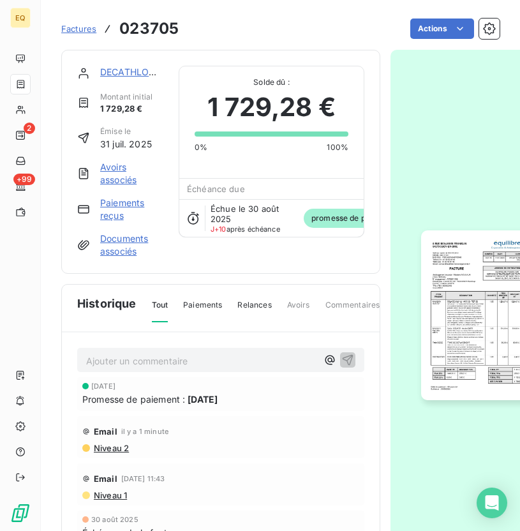
scroll to position [54, 0]
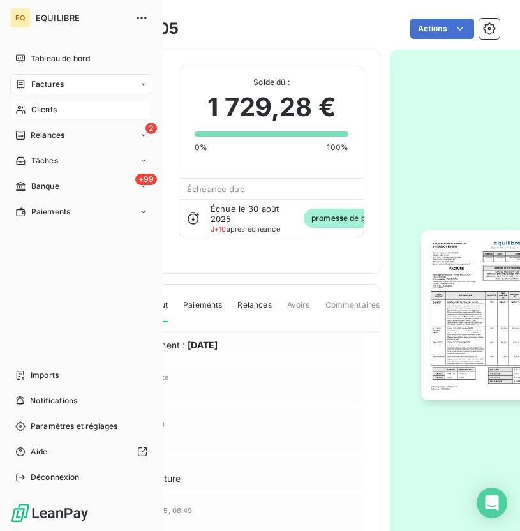
click at [34, 106] on span "Clients" at bounding box center [44, 109] width 26 height 11
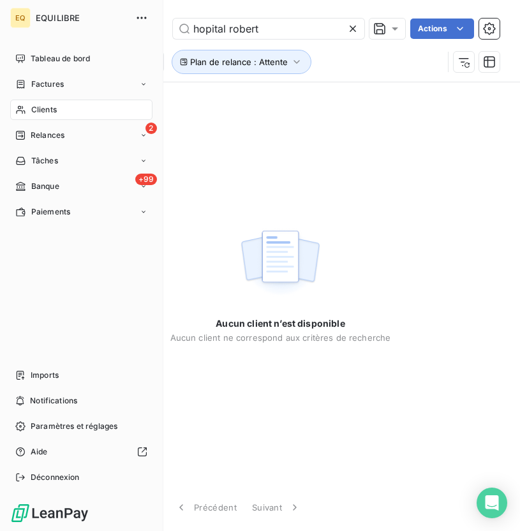
click at [20, 111] on icon at bounding box center [20, 110] width 11 height 10
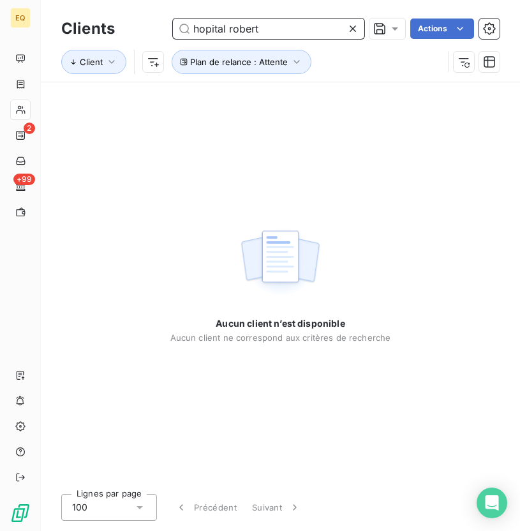
click at [259, 35] on input "hopital robert" at bounding box center [268, 29] width 191 height 20
drag, startPoint x: 267, startPoint y: 27, endPoint x: 175, endPoint y: 29, distance: 91.9
click at [175, 29] on input "hopital robert" at bounding box center [268, 29] width 191 height 20
type input "[PERSON_NAME]"
click at [358, 31] on div at bounding box center [356, 29] width 18 height 20
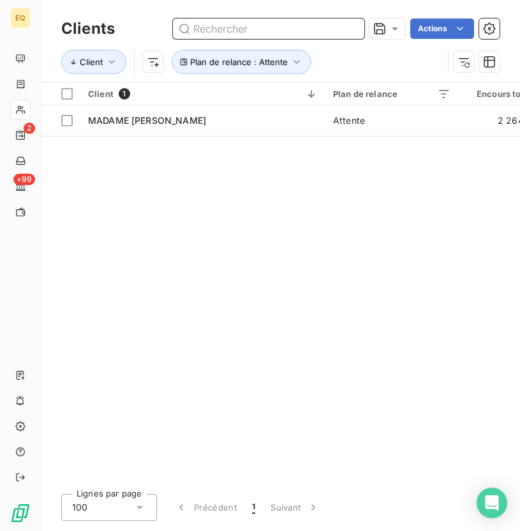
click at [230, 29] on input "text" at bounding box center [268, 29] width 191 height 20
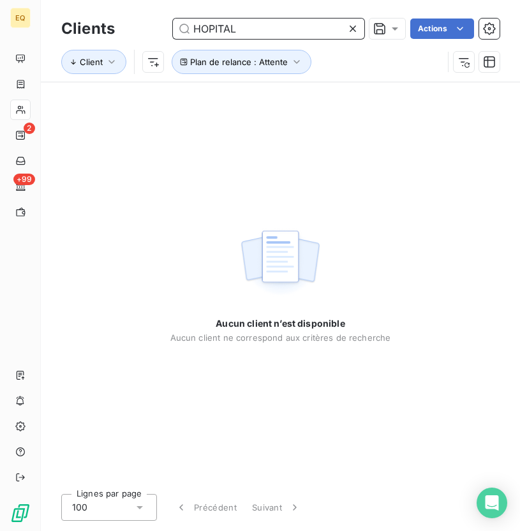
type input "HOPITAL"
click at [354, 24] on icon at bounding box center [353, 28] width 13 height 13
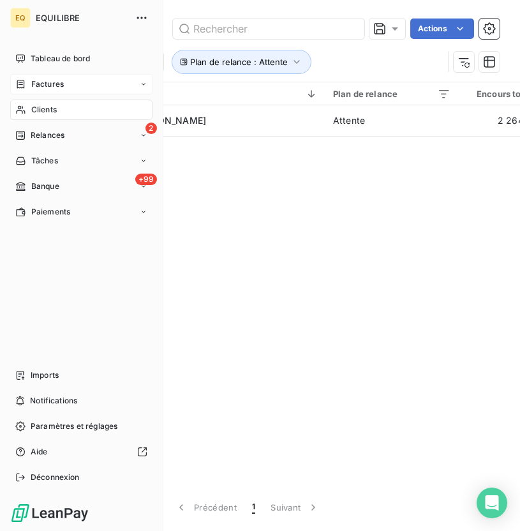
click at [66, 86] on div "Factures" at bounding box center [81, 84] width 142 height 20
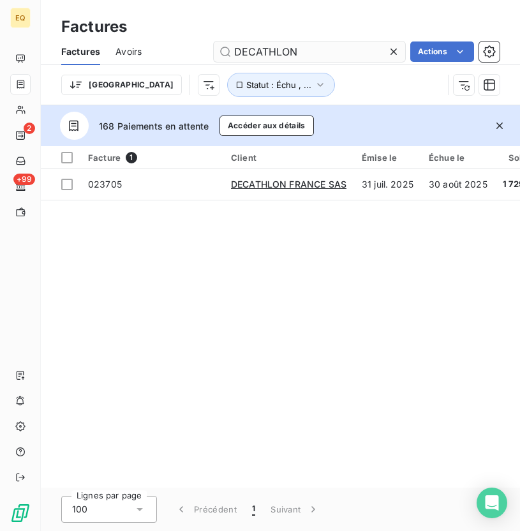
drag, startPoint x: 302, startPoint y: 54, endPoint x: 220, endPoint y: 50, distance: 82.4
click at [220, 50] on input "DECATHLON" at bounding box center [309, 51] width 191 height 20
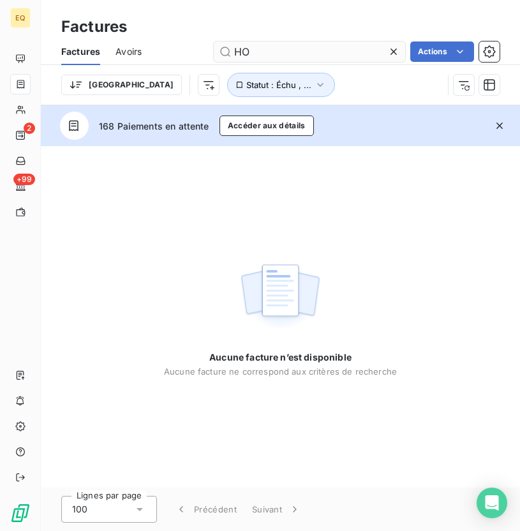
type input "H"
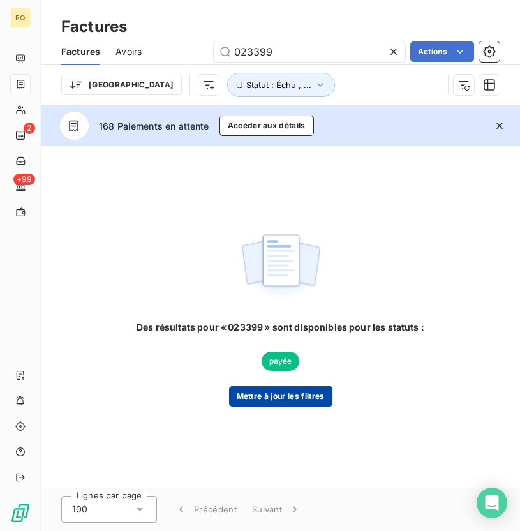
click at [281, 394] on button "Mettre à jour les filtres" at bounding box center [280, 396] width 103 height 20
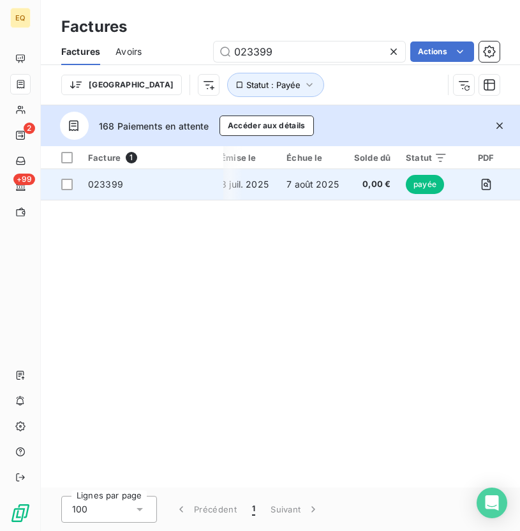
scroll to position [0, 169]
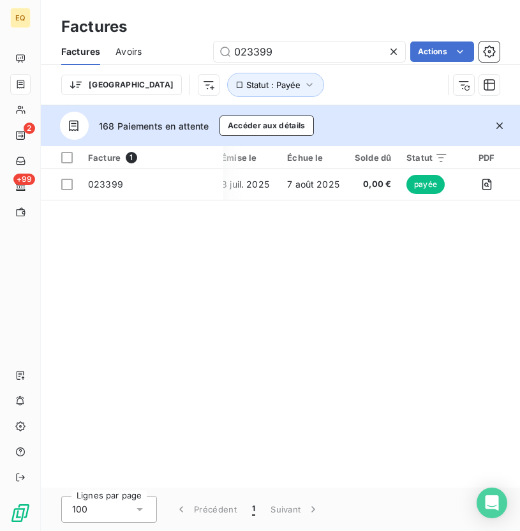
click at [503, 128] on icon "button" at bounding box center [499, 125] width 13 height 13
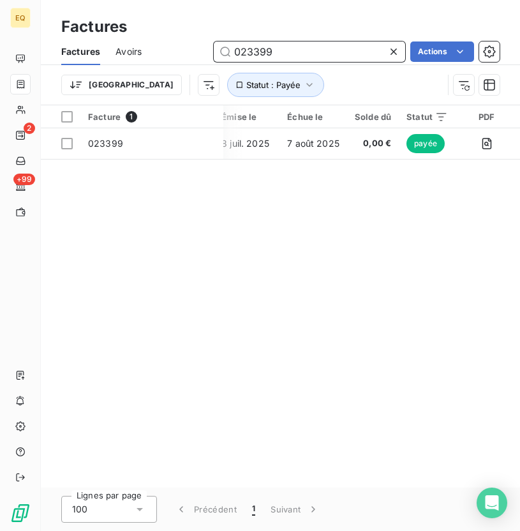
click at [301, 56] on input "023399" at bounding box center [309, 51] width 191 height 20
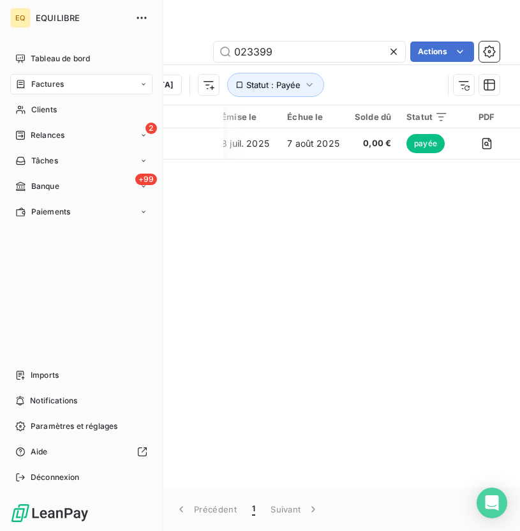
click at [36, 81] on span "Factures" at bounding box center [47, 84] width 33 height 11
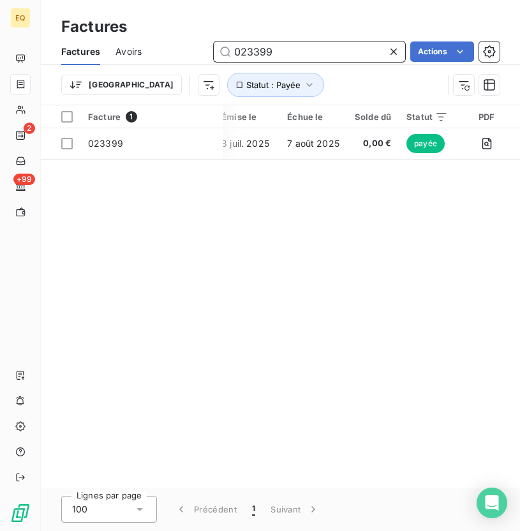
click at [288, 54] on input "023399" at bounding box center [309, 51] width 191 height 20
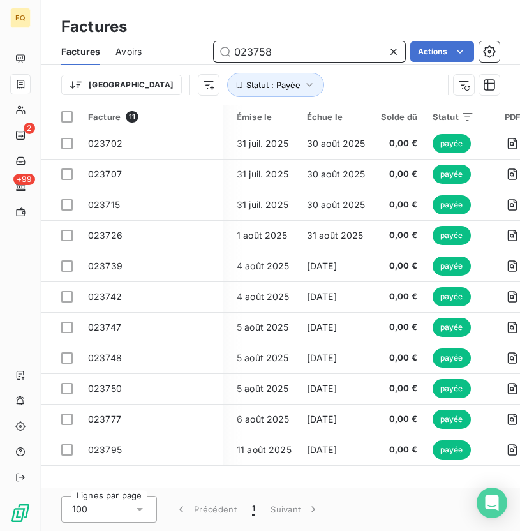
type input "023758"
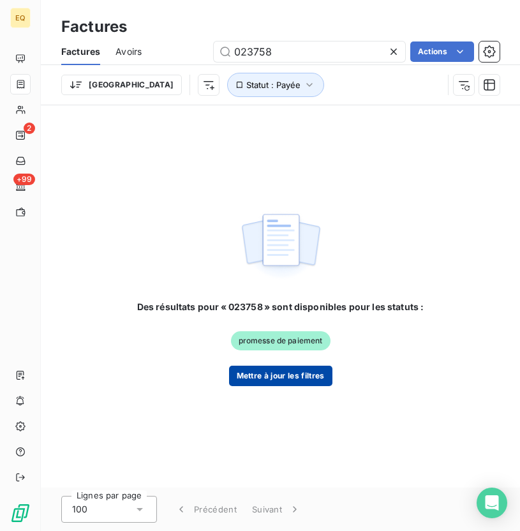
click at [291, 376] on button "Mettre à jour les filtres" at bounding box center [280, 376] width 103 height 20
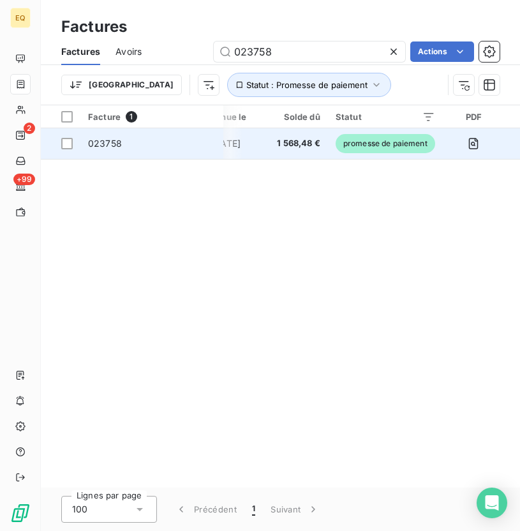
scroll to position [0, 204]
click at [156, 137] on span "023758" at bounding box center [152, 143] width 128 height 13
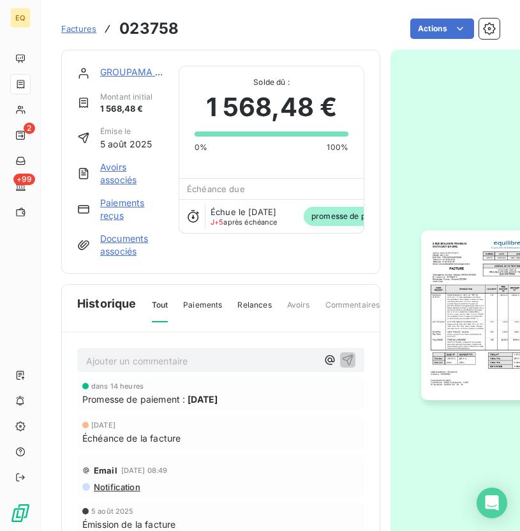
click at [113, 75] on link "GROUPAMA GAN VIE" at bounding box center [146, 71] width 92 height 11
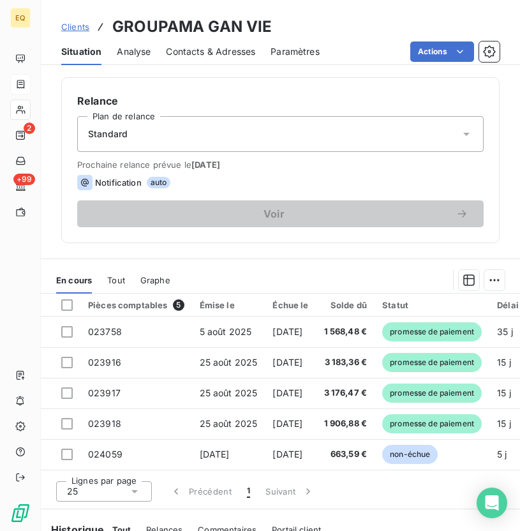
scroll to position [496, 0]
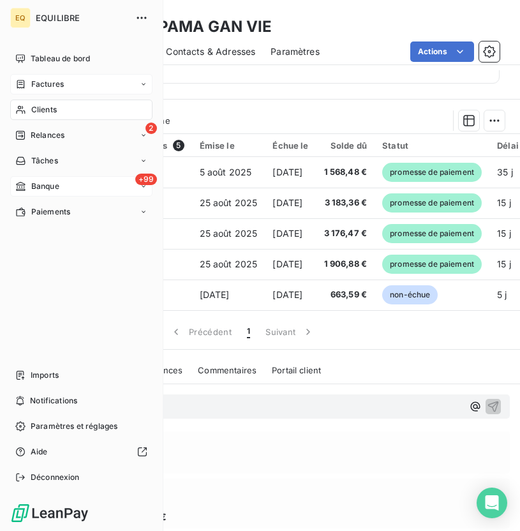
click at [49, 190] on span "Banque" at bounding box center [45, 186] width 28 height 11
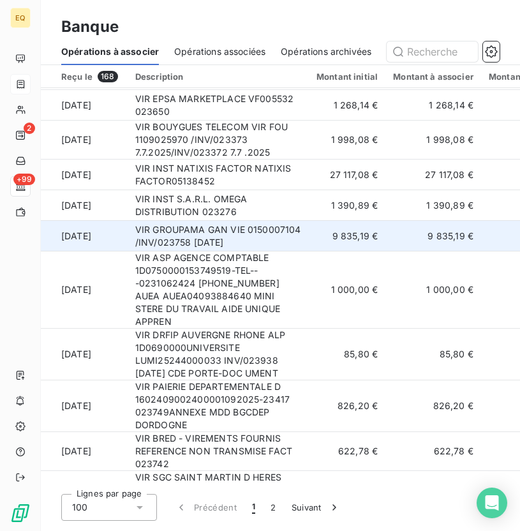
scroll to position [554, 0]
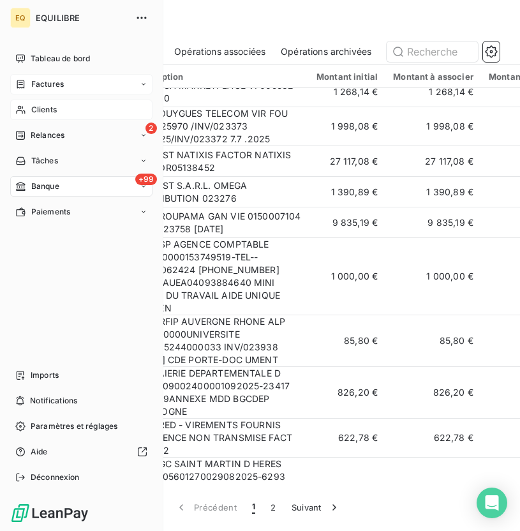
click at [26, 110] on div "Clients" at bounding box center [81, 110] width 142 height 20
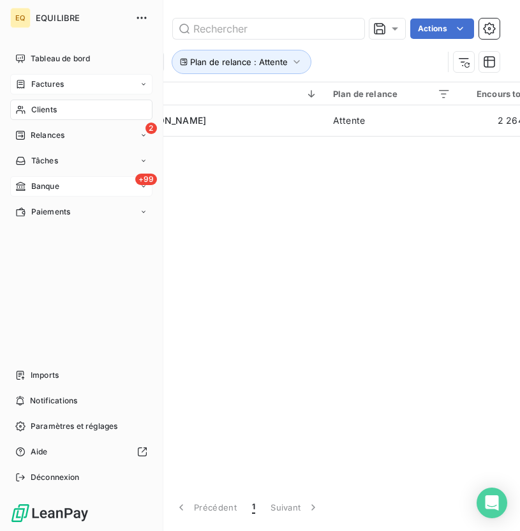
click at [22, 83] on icon at bounding box center [20, 84] width 11 height 10
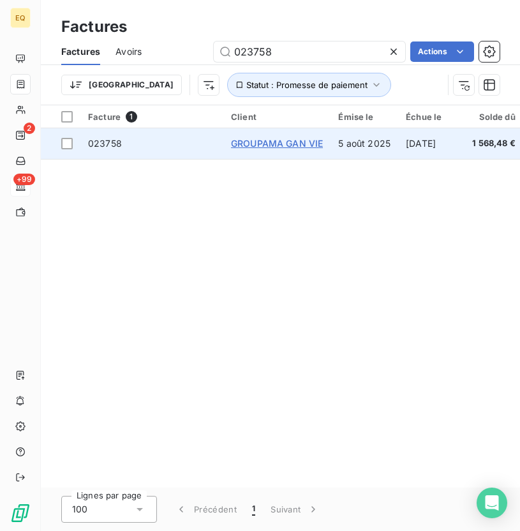
click at [259, 144] on span "GROUPAMA GAN VIE" at bounding box center [277, 143] width 92 height 11
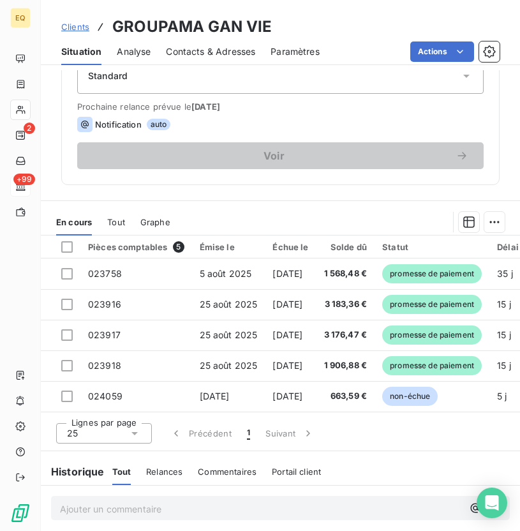
scroll to position [389, 0]
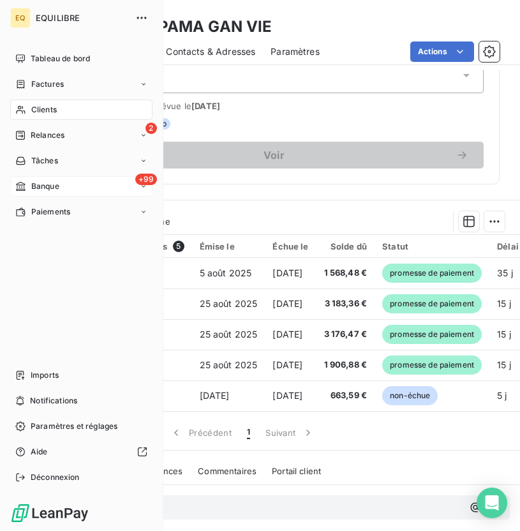
click at [18, 186] on icon at bounding box center [20, 186] width 11 height 10
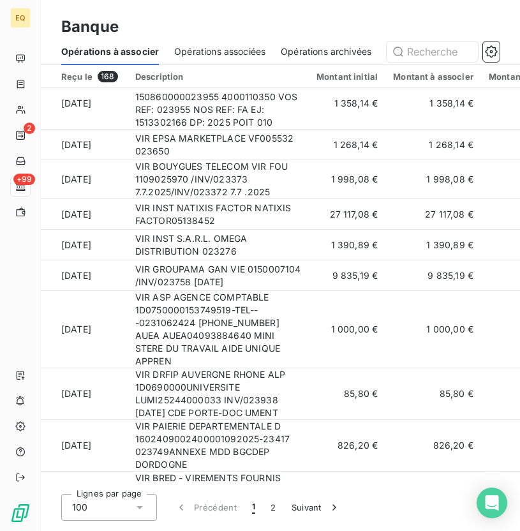
scroll to position [500, 0]
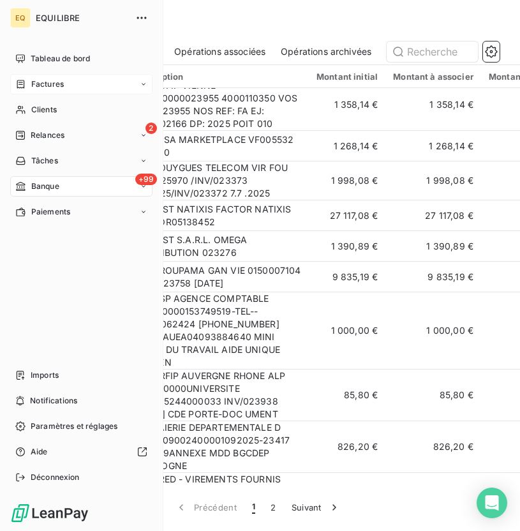
click at [32, 79] on span "Factures" at bounding box center [47, 84] width 33 height 11
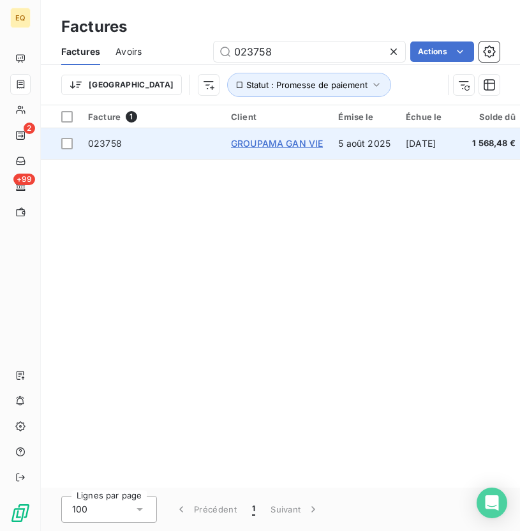
click at [272, 138] on span "GROUPAMA GAN VIE" at bounding box center [277, 143] width 92 height 11
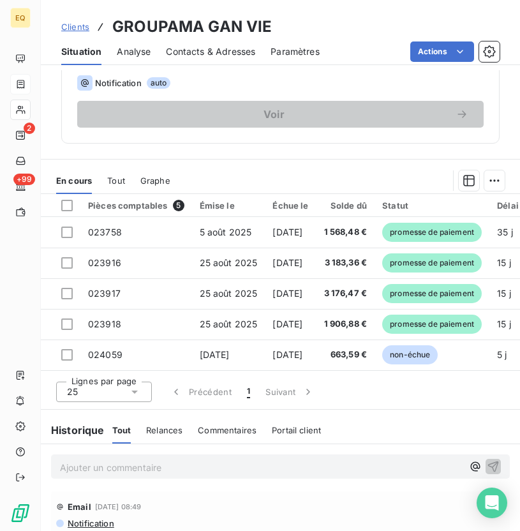
scroll to position [458, 0]
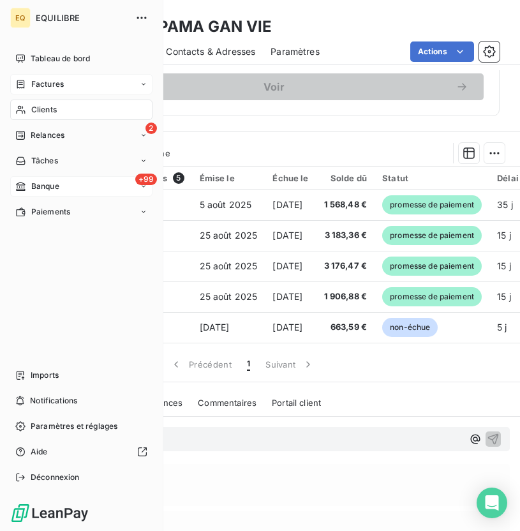
click at [25, 185] on icon at bounding box center [20, 186] width 11 height 10
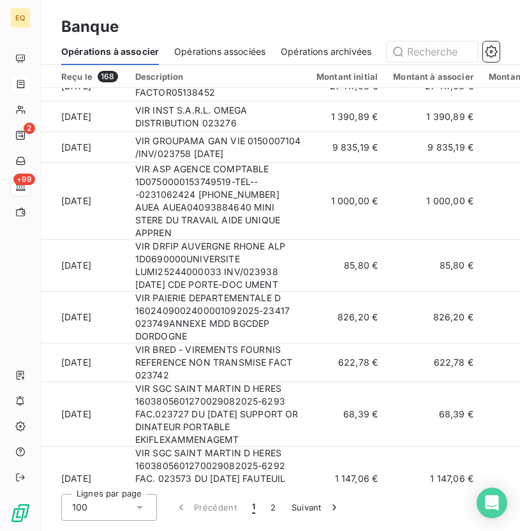
scroll to position [628, 0]
